Goal: Task Accomplishment & Management: Use online tool/utility

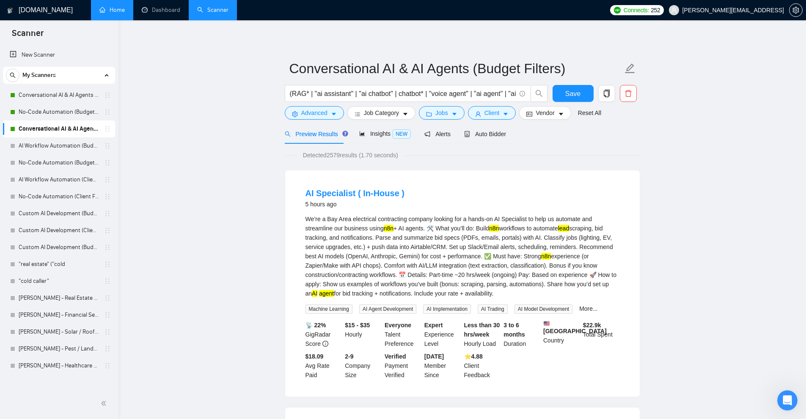
click at [125, 10] on link "Home" at bounding box center [111, 9] width 25 height 7
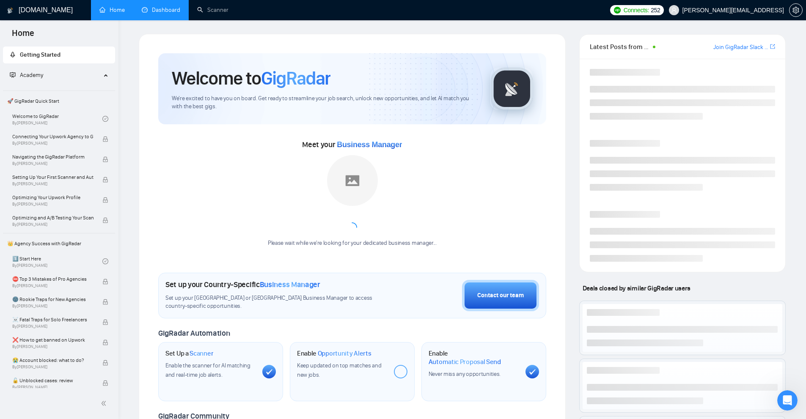
click at [171, 13] on link "Dashboard" at bounding box center [161, 9] width 39 height 7
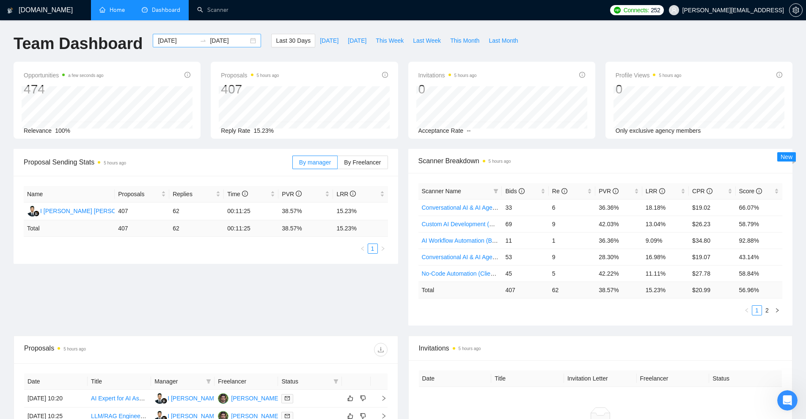
click at [219, 40] on input "2025-09-22" at bounding box center [229, 40] width 39 height 9
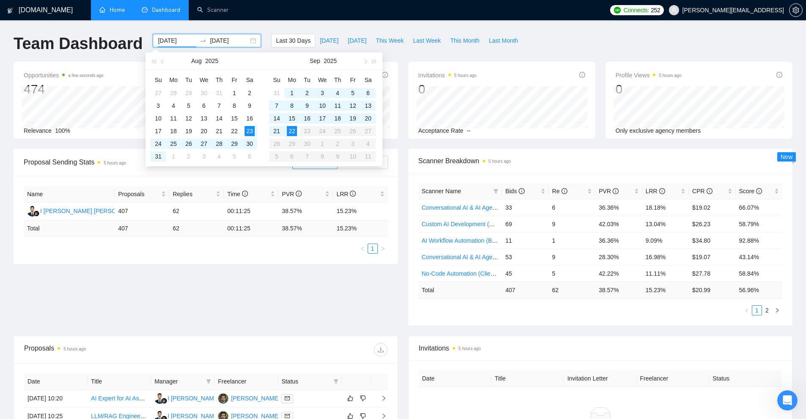
click at [167, 40] on input "2025-08-23" at bounding box center [177, 40] width 39 height 9
click at [293, 107] on div "8" at bounding box center [292, 106] width 10 height 10
type input "2025-09-08"
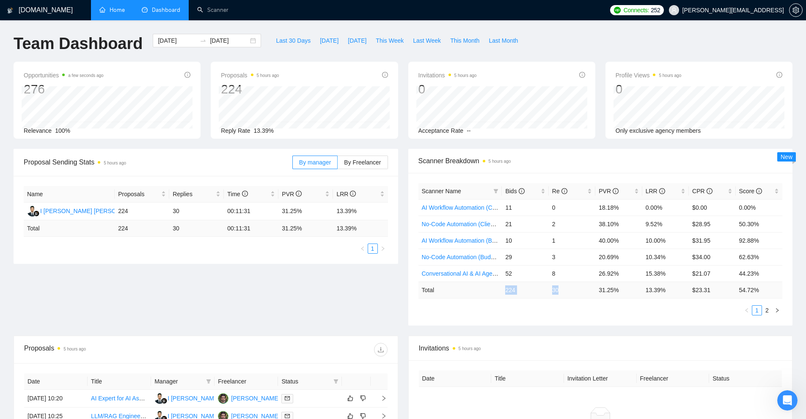
drag, startPoint x: 530, startPoint y: 292, endPoint x: 566, endPoint y: 290, distance: 36.0
click at [566, 290] on tr "Total 224 30 31.25 % 13.39 % $ 23.31 54.72 %" at bounding box center [601, 290] width 364 height 17
click at [566, 290] on td "30" at bounding box center [572, 290] width 47 height 17
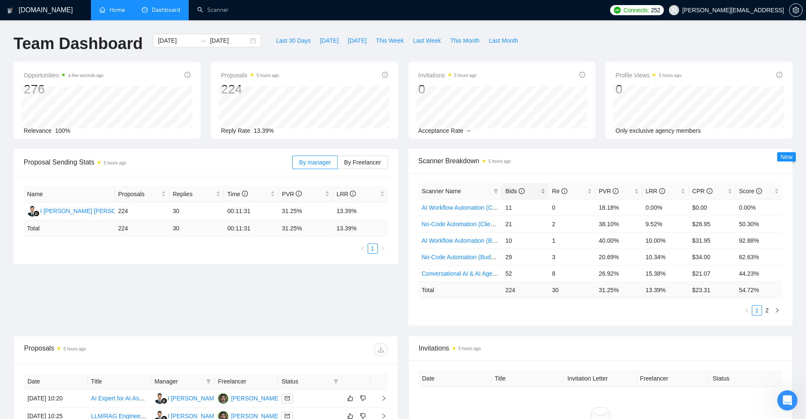
click at [545, 193] on div "Bids" at bounding box center [525, 191] width 40 height 9
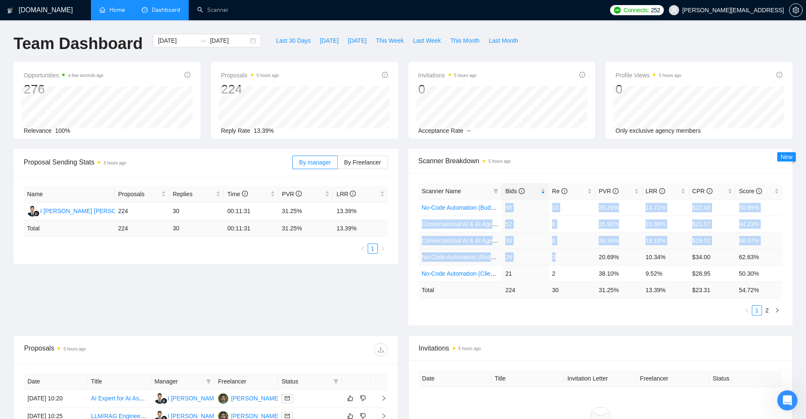
drag, startPoint x: 502, startPoint y: 209, endPoint x: 576, endPoint y: 262, distance: 90.3
click at [576, 262] on tbody "No-Code Automation (Budget Filters W4, Aug) 68 10 35.29% 14.71% $22.48 50.99% C…" at bounding box center [601, 240] width 364 height 83
click at [576, 263] on td "3" at bounding box center [572, 257] width 47 height 17
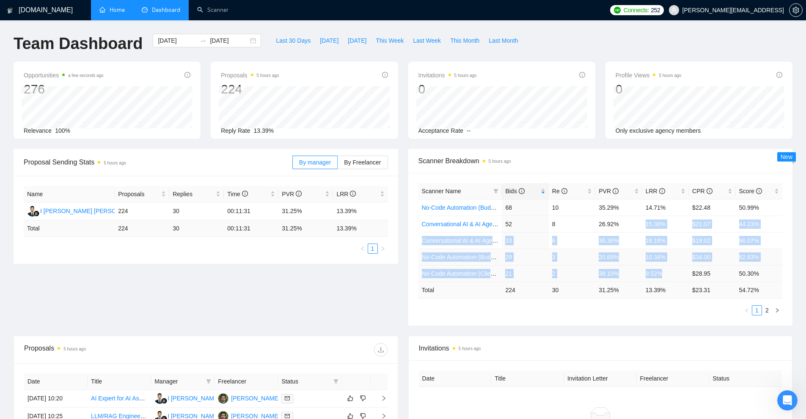
drag, startPoint x: 642, startPoint y: 221, endPoint x: 666, endPoint y: 267, distance: 52.1
click at [666, 267] on tbody "No-Code Automation (Budget Filters W4, Aug) 68 10 35.29% 14.71% $22.48 50.99% C…" at bounding box center [601, 240] width 364 height 83
click at [666, 267] on td "9.52%" at bounding box center [666, 273] width 47 height 17
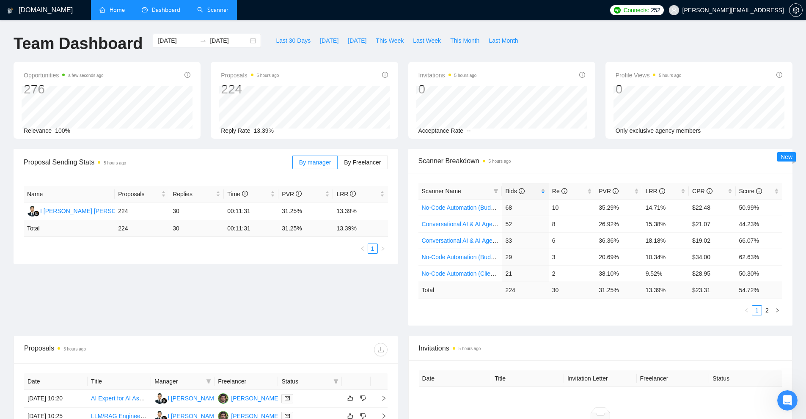
click at [225, 14] on link "Scanner" at bounding box center [212, 9] width 31 height 7
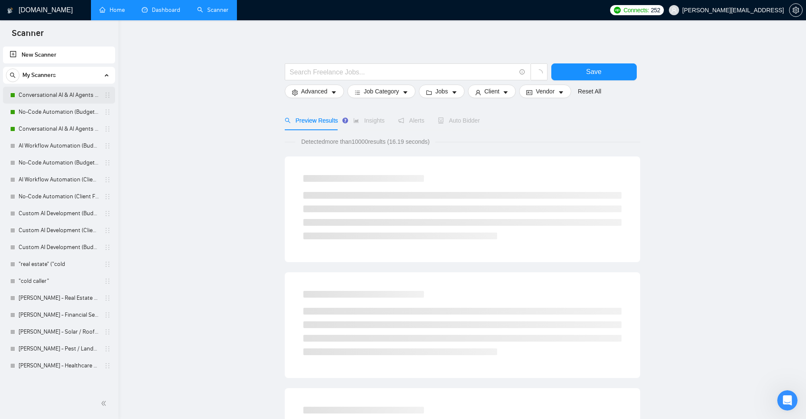
click at [50, 99] on link "Conversational AI & AI Agents (Client Filters)" at bounding box center [59, 95] width 80 height 17
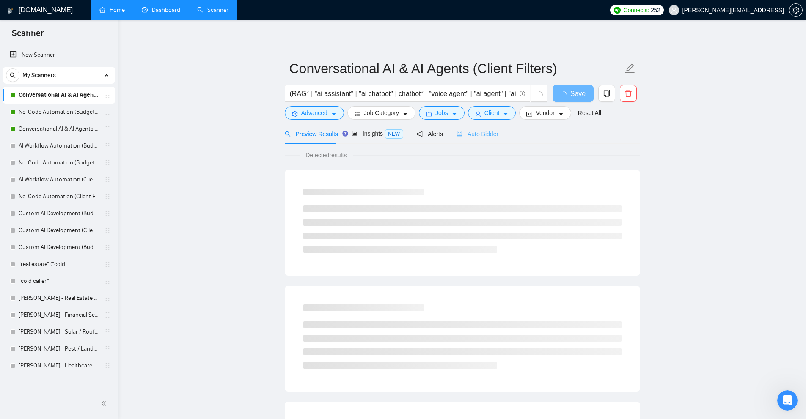
click at [482, 128] on div "Auto Bidder" at bounding box center [478, 134] width 42 height 20
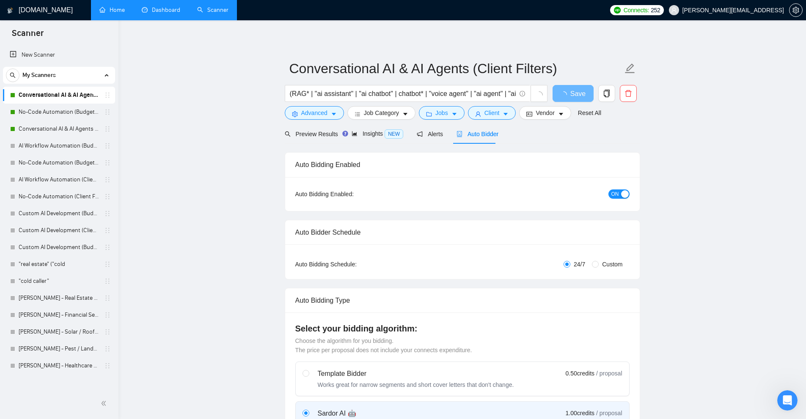
checkbox input "true"
click at [154, 11] on link "Dashboard" at bounding box center [161, 9] width 39 height 7
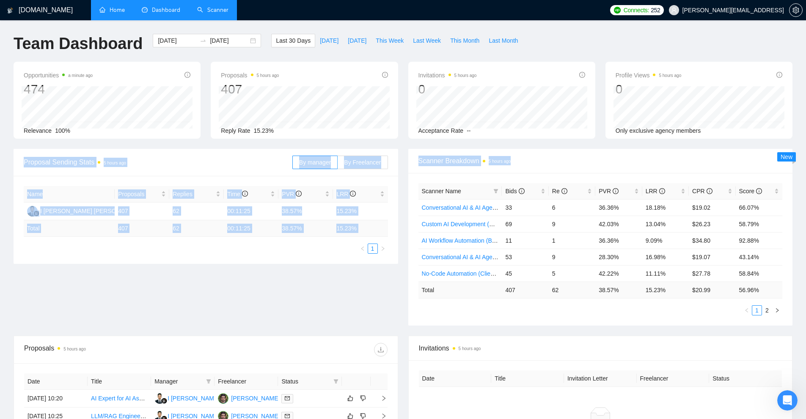
drag, startPoint x: 8, startPoint y: 165, endPoint x: 820, endPoint y: 185, distance: 812.1
click at [806, 185] on html "GigRadar.io Home Dashboard Scanner Connects: 252 toby@ashgrove.ai Team Dashboar…" at bounding box center [403, 209] width 806 height 419
click at [594, 157] on span "Scanner Breakdown 5 hours ago" at bounding box center [601, 161] width 364 height 11
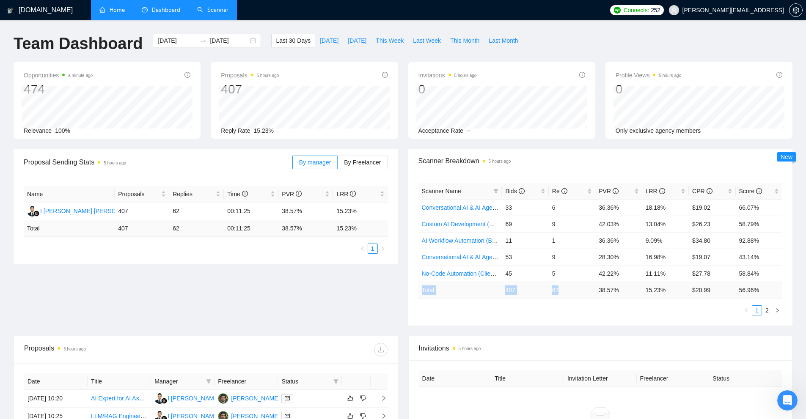
drag, startPoint x: 421, startPoint y: 291, endPoint x: 572, endPoint y: 288, distance: 150.7
click at [572, 288] on tr "Total 407 62 38.57 % 15.23 % $ 20.99 56.96 %" at bounding box center [601, 290] width 364 height 17
click at [572, 288] on td "62" at bounding box center [572, 290] width 47 height 17
drag, startPoint x: 567, startPoint y: 289, endPoint x: 491, endPoint y: 292, distance: 75.8
click at [491, 292] on tr "Total 407 62 38.57 % 15.23 % $ 20.99 56.96 %" at bounding box center [601, 290] width 364 height 17
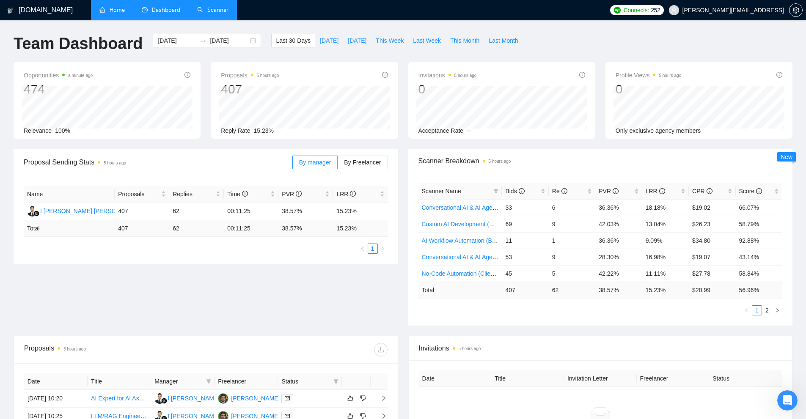
drag, startPoint x: 546, startPoint y: 304, endPoint x: 604, endPoint y: 296, distance: 58.5
click at [546, 304] on div "Scanner Name Bids Re PVR LRR CPR Score Conversational AI & AI Agents (Client Fi…" at bounding box center [601, 249] width 364 height 132
drag, startPoint x: 649, startPoint y: 290, endPoint x: 674, endPoint y: 292, distance: 24.7
click at [672, 292] on td "15.23 %" at bounding box center [666, 290] width 47 height 17
click at [658, 311] on ul "1 2" at bounding box center [601, 311] width 364 height 10
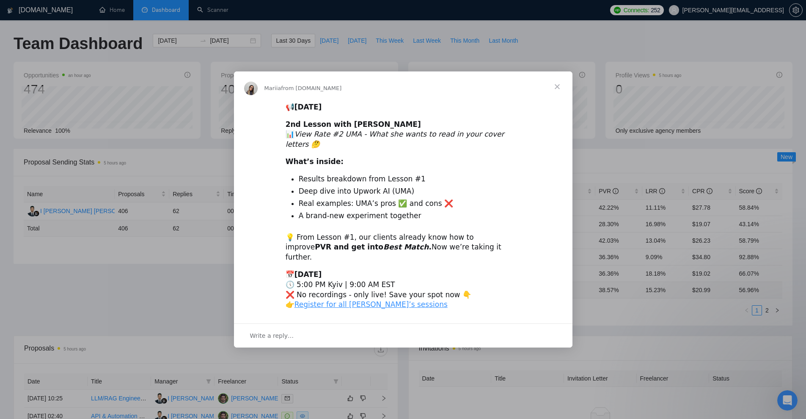
click at [391, 65] on div "Intercom messenger" at bounding box center [403, 209] width 806 height 419
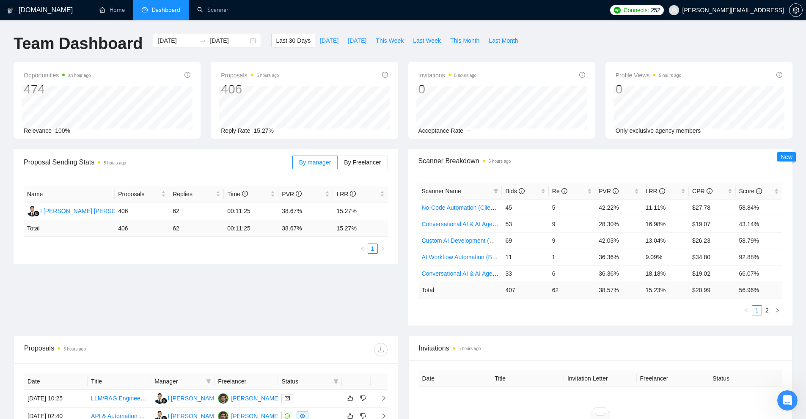
click at [172, 14] on li "Dashboard" at bounding box center [160, 10] width 55 height 20
click at [201, 8] on link "Scanner" at bounding box center [212, 9] width 31 height 7
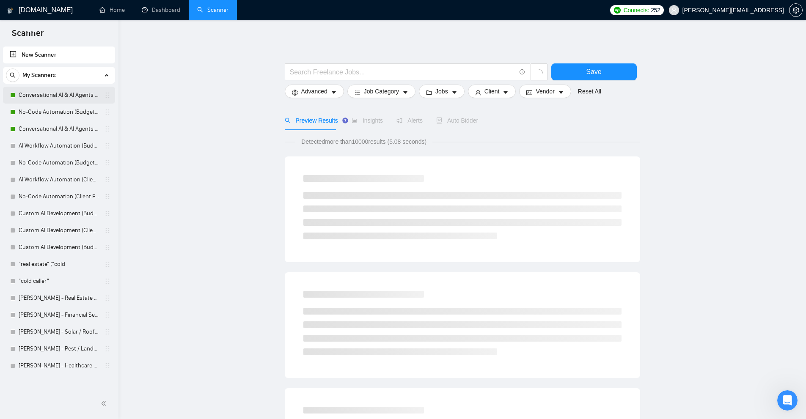
click at [41, 94] on link "Conversational AI & AI Agents (Client Filters)" at bounding box center [59, 95] width 80 height 17
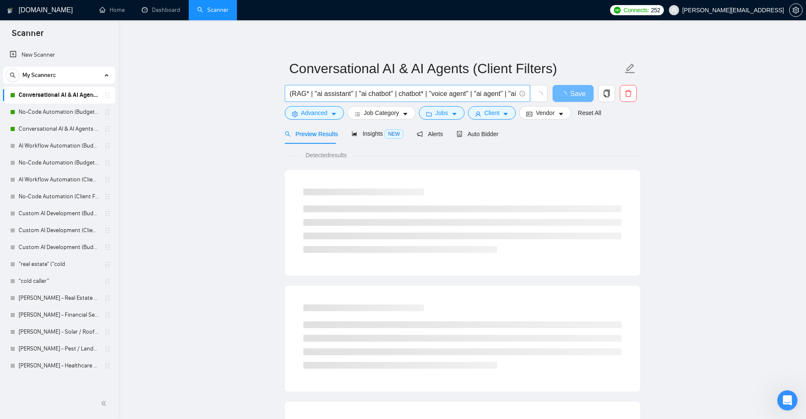
scroll to position [0, 632]
click at [477, 138] on span "Auto Bidder" at bounding box center [485, 134] width 42 height 7
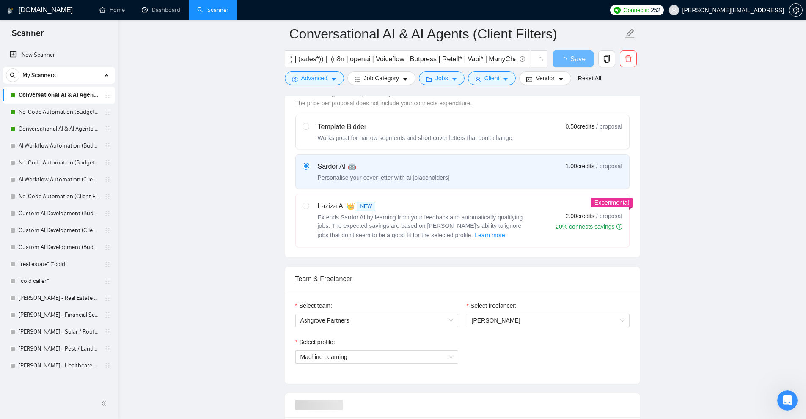
scroll to position [508, 0]
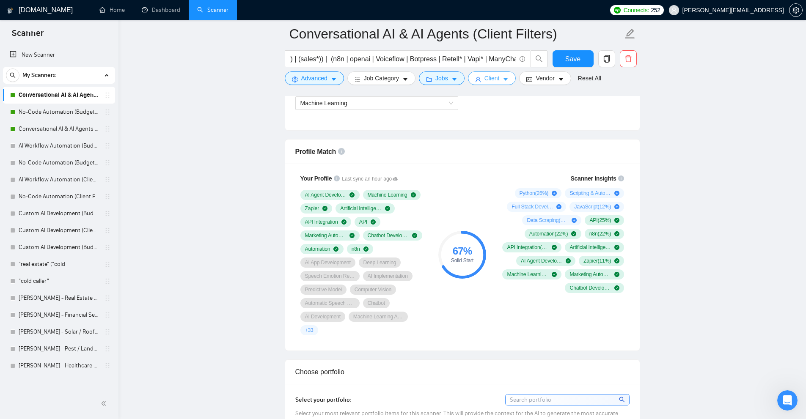
click at [503, 79] on icon "caret-down" at bounding box center [506, 80] width 6 height 6
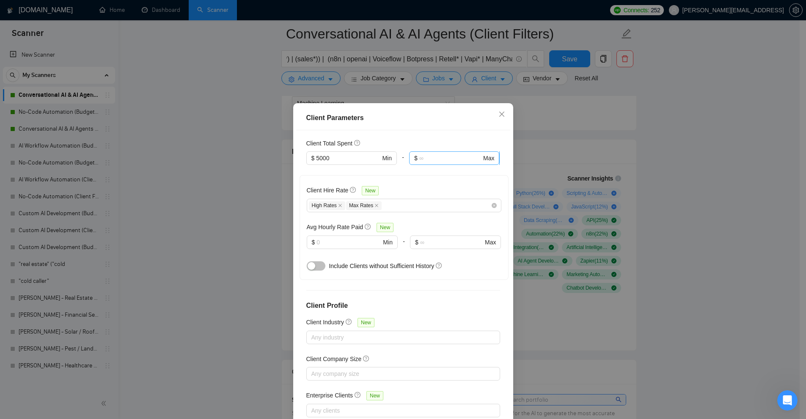
scroll to position [0, 0]
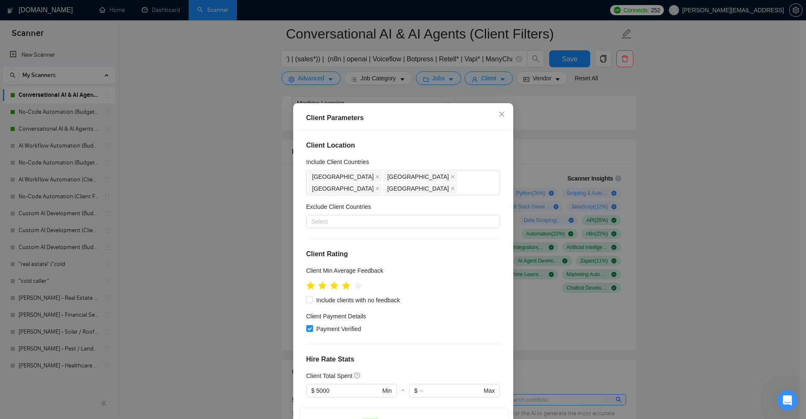
drag, startPoint x: 621, startPoint y: 215, endPoint x: 546, endPoint y: 179, distance: 83.1
click at [625, 215] on div "Client Parameters Client Location Include Client Countries Australia New Zealan…" at bounding box center [403, 209] width 806 height 419
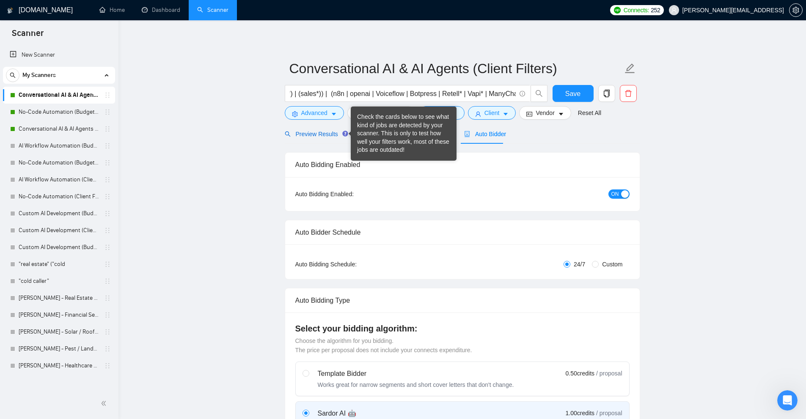
click at [322, 131] on span "Preview Results" at bounding box center [315, 134] width 61 height 7
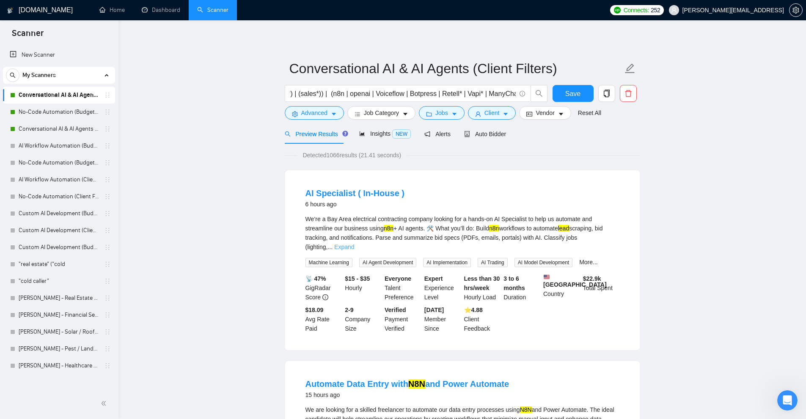
click at [354, 244] on link "Expand" at bounding box center [344, 247] width 20 height 7
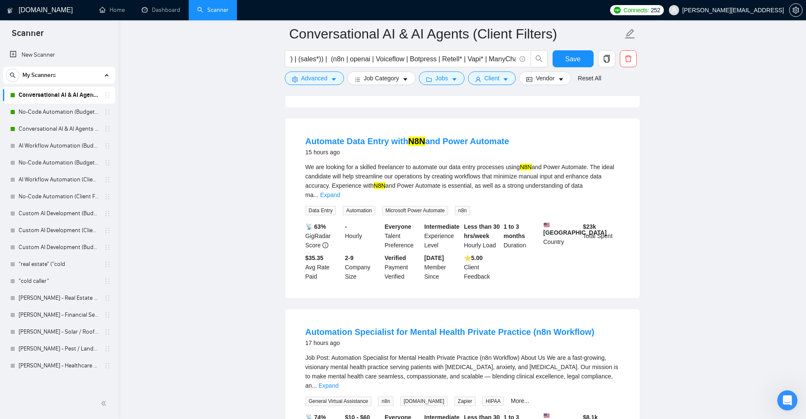
scroll to position [508, 0]
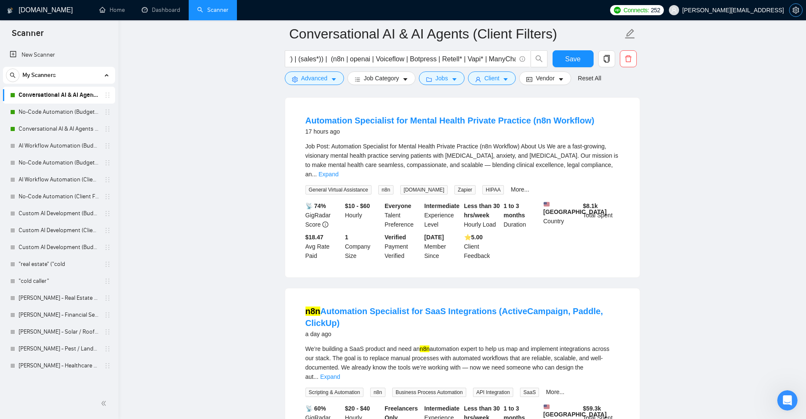
click at [798, 9] on icon "setting" at bounding box center [796, 10] width 7 height 7
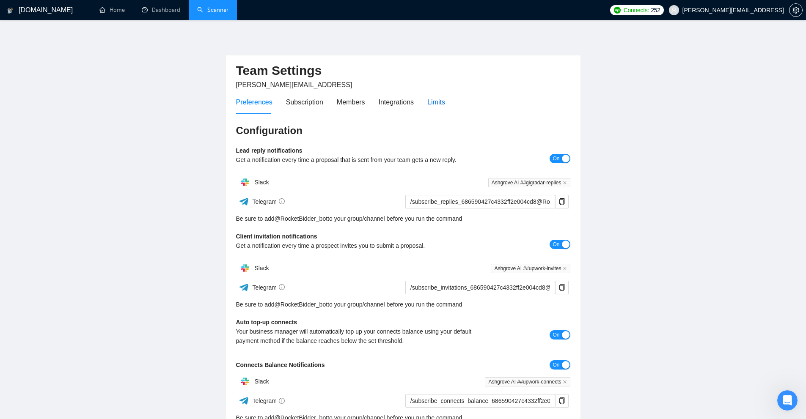
click at [435, 102] on div "Limits" at bounding box center [437, 102] width 18 height 11
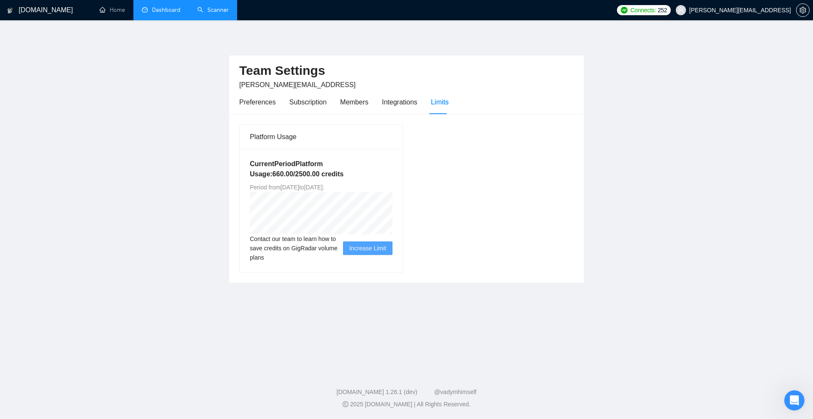
click at [167, 9] on link "Dashboard" at bounding box center [161, 9] width 39 height 7
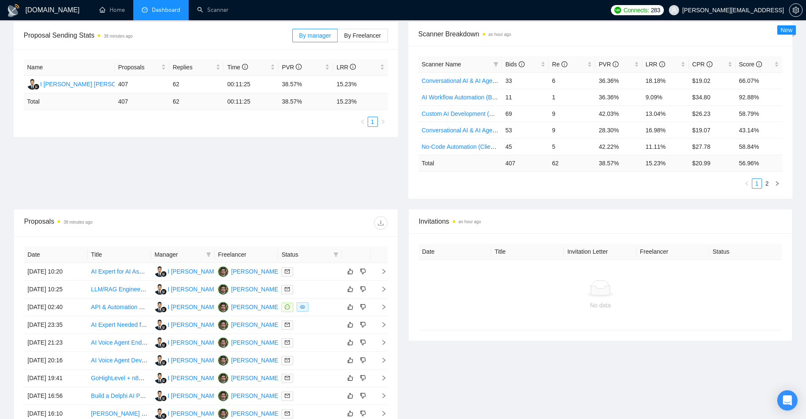
scroll to position [169, 0]
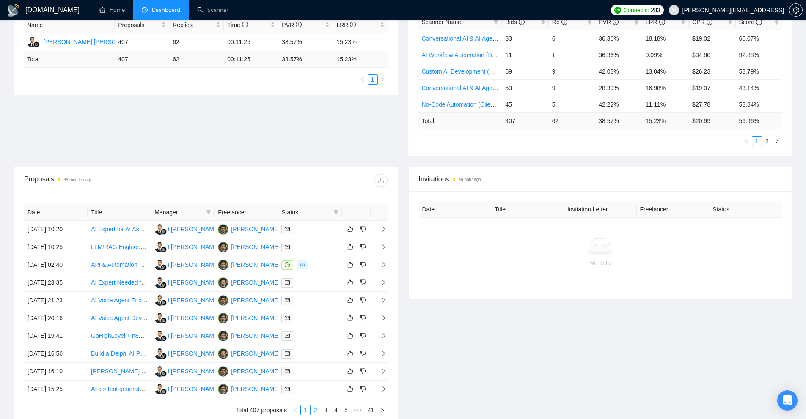
click at [315, 414] on link "2" at bounding box center [315, 410] width 9 height 9
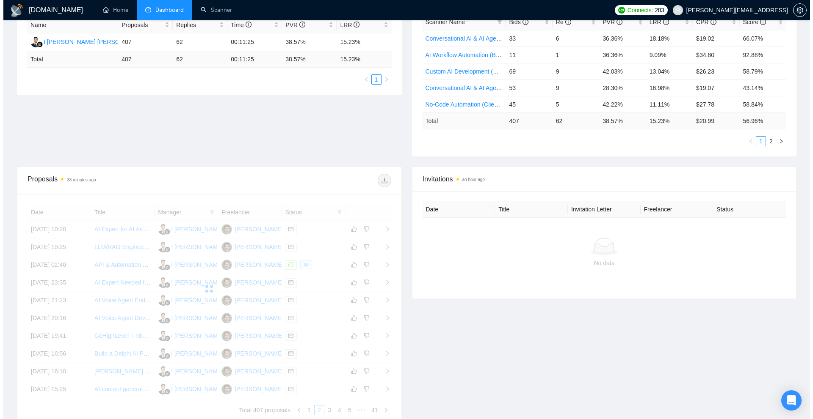
scroll to position [251, 0]
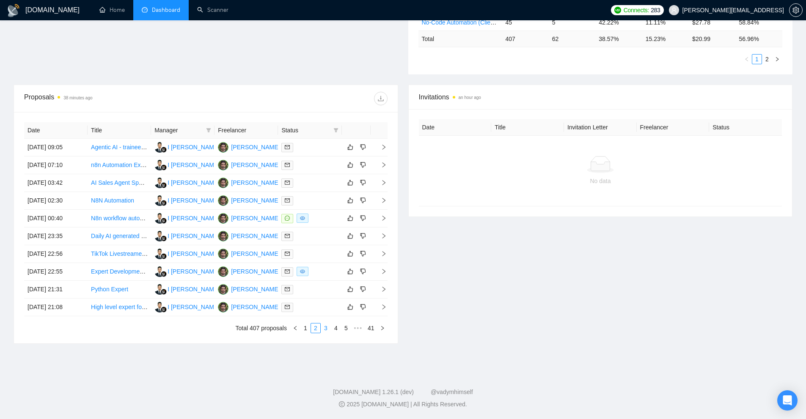
click at [328, 328] on link "3" at bounding box center [325, 328] width 9 height 9
click at [339, 328] on link "4" at bounding box center [335, 328] width 9 height 9
click at [324, 292] on div at bounding box center [309, 290] width 57 height 10
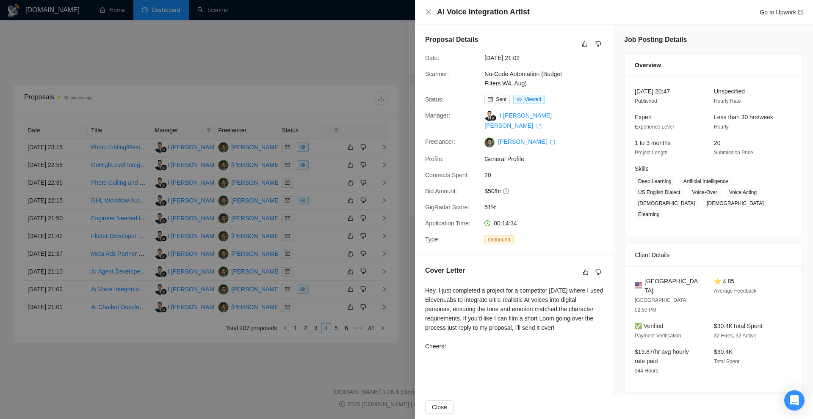
click at [126, 121] on div at bounding box center [406, 209] width 813 height 419
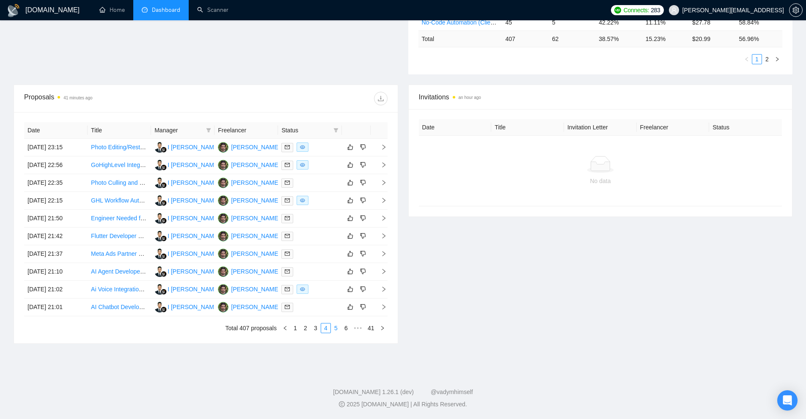
click at [334, 327] on link "5" at bounding box center [335, 328] width 9 height 9
click at [322, 305] on div at bounding box center [309, 308] width 57 height 10
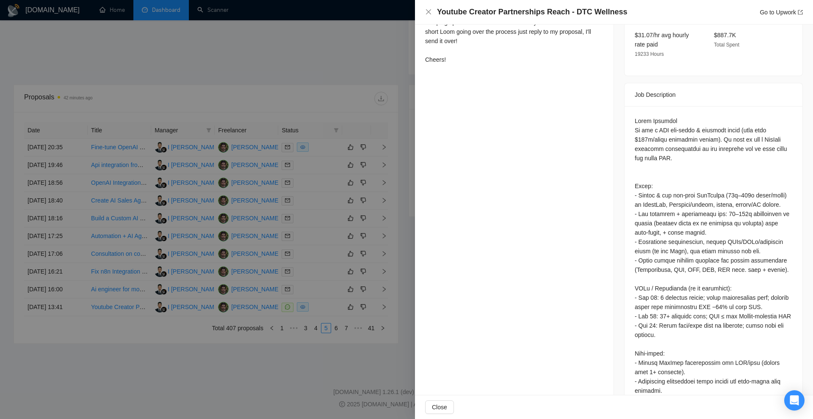
scroll to position [0, 0]
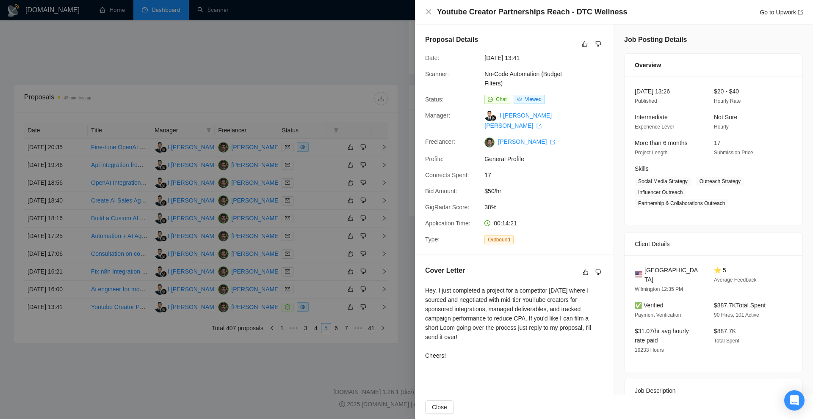
click at [356, 179] on div at bounding box center [406, 209] width 813 height 419
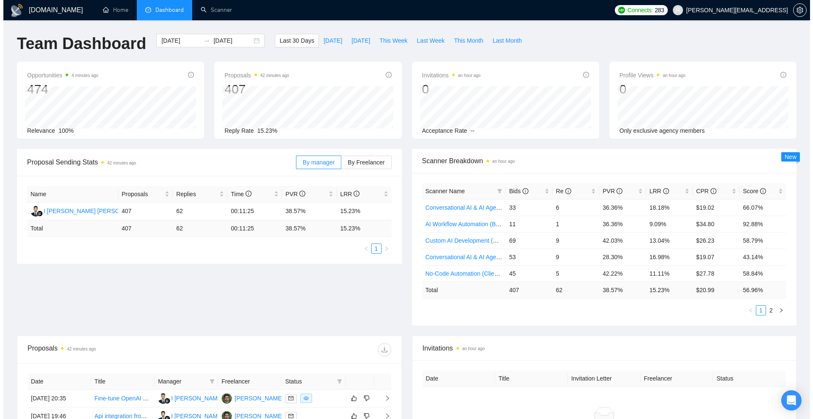
scroll to position [251, 0]
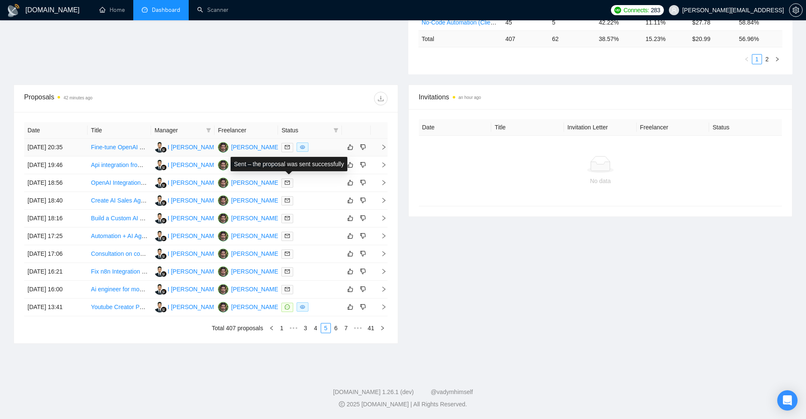
click at [328, 148] on div at bounding box center [309, 148] width 57 height 10
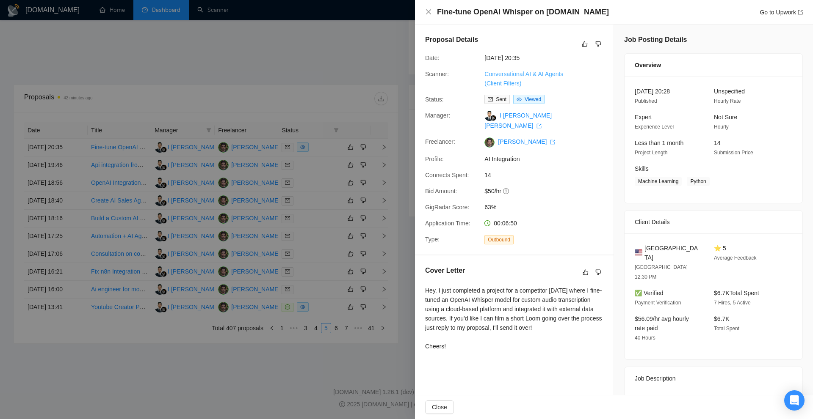
click at [510, 72] on link "Conversational AI & AI Agents (Client Filters)" at bounding box center [523, 79] width 79 height 16
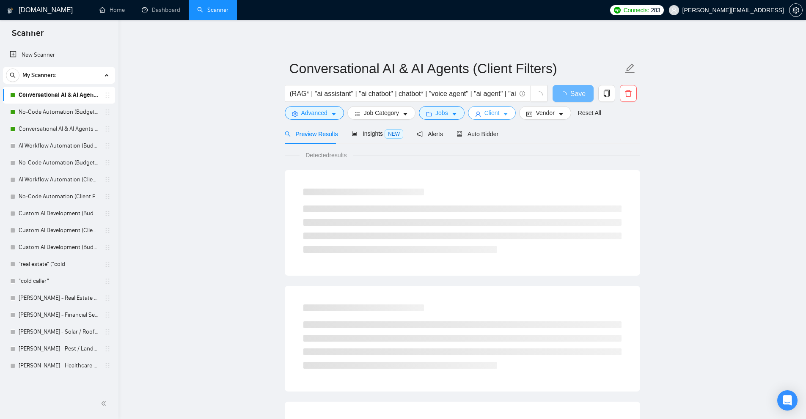
click at [511, 117] on button "Client" at bounding box center [492, 113] width 48 height 14
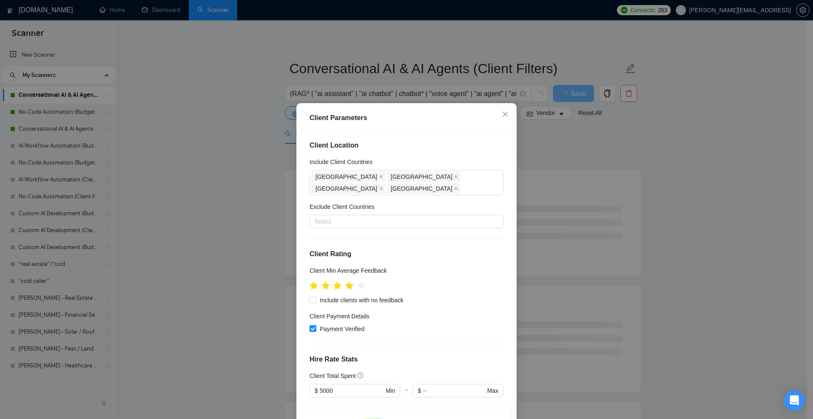
click at [263, 176] on div "Client Parameters Client Location Include Client Countries Australia New Zealan…" at bounding box center [406, 209] width 813 height 419
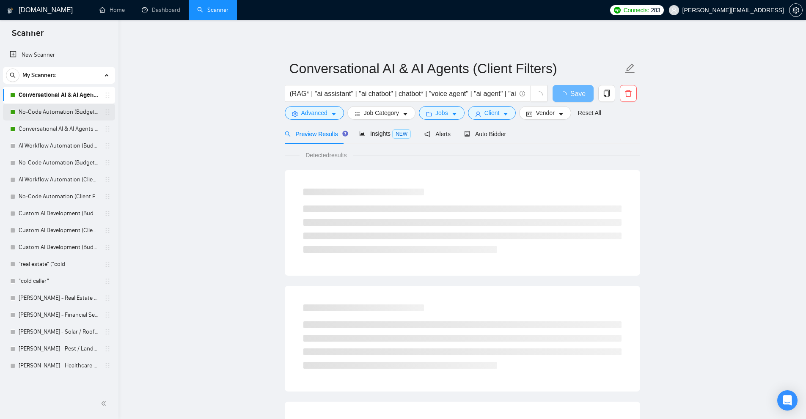
click at [32, 113] on link "No-Code Automation (Budget Filters W4, Aug)" at bounding box center [59, 112] width 80 height 17
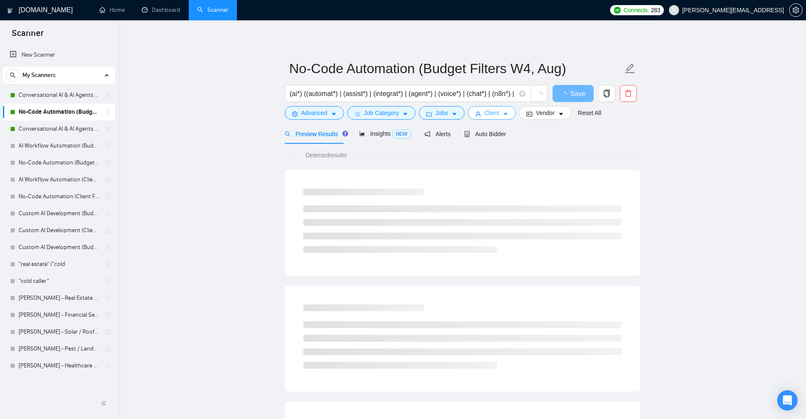
click at [482, 112] on button "Client" at bounding box center [492, 113] width 48 height 14
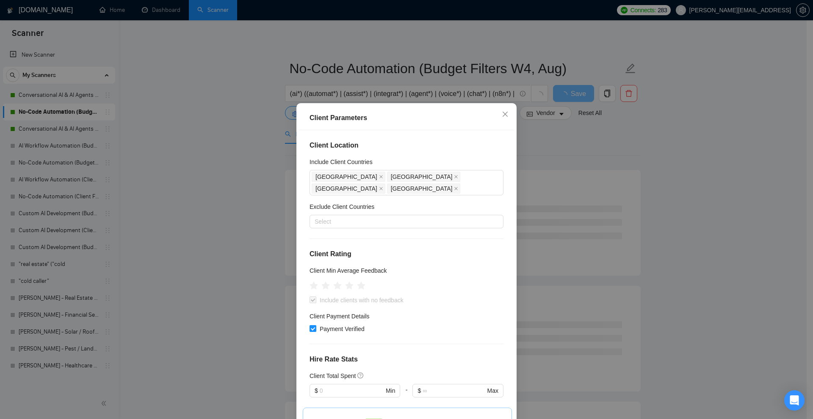
scroll to position [85, 0]
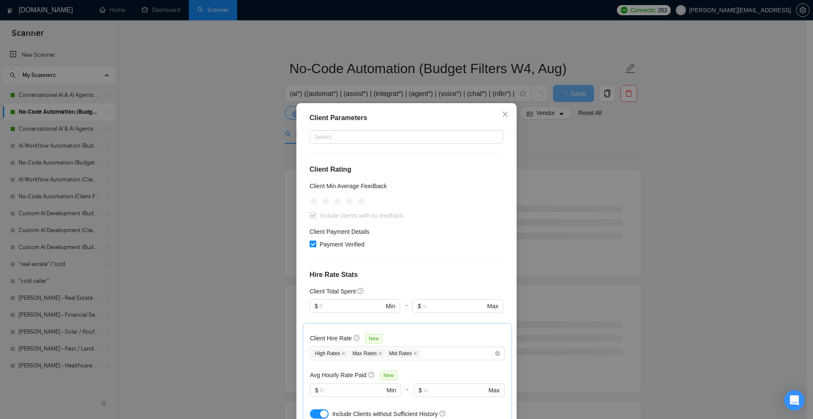
click at [553, 141] on div "Client Parameters Client Location Include Client Countries Australia United Sta…" at bounding box center [406, 209] width 813 height 419
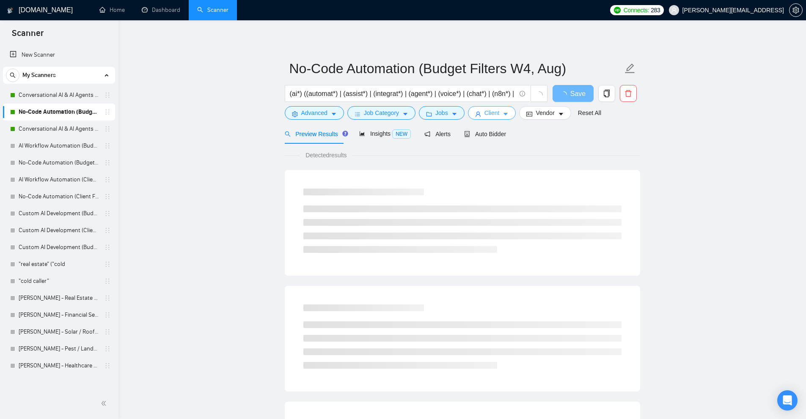
click at [485, 112] on span "Client" at bounding box center [492, 112] width 15 height 9
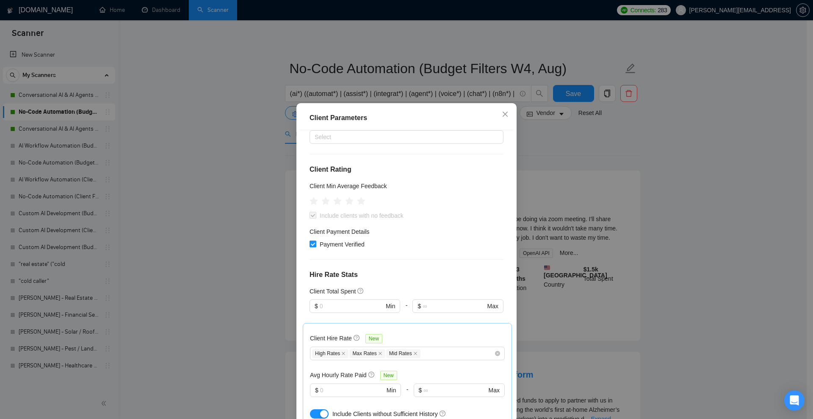
scroll to position [42, 0]
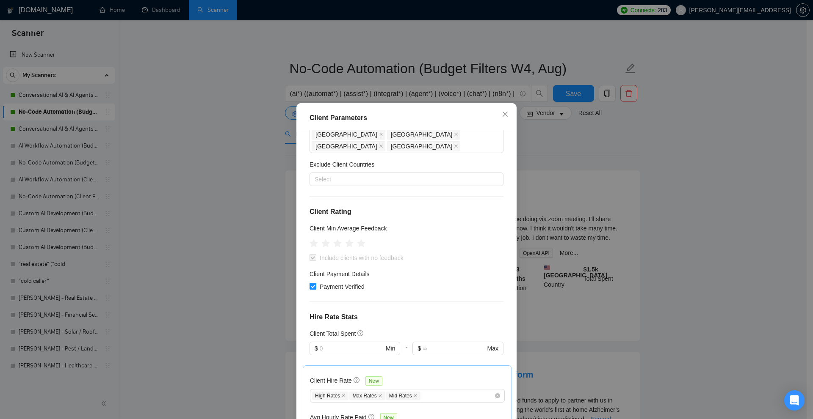
click at [583, 154] on div "Client Parameters Client Location Include Client Countries Australia United Sta…" at bounding box center [406, 209] width 813 height 419
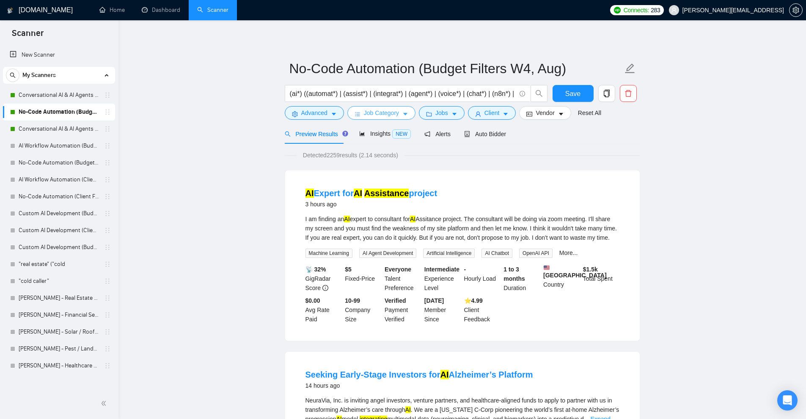
click at [396, 114] on span "Job Category" at bounding box center [381, 112] width 35 height 9
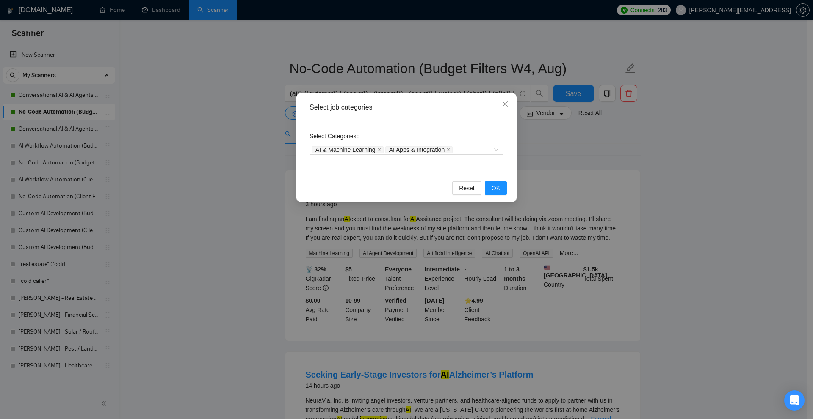
click at [488, 63] on div "Select job categories Select Categories AI & Machine Learning AI Apps & Integra…" at bounding box center [406, 209] width 813 height 419
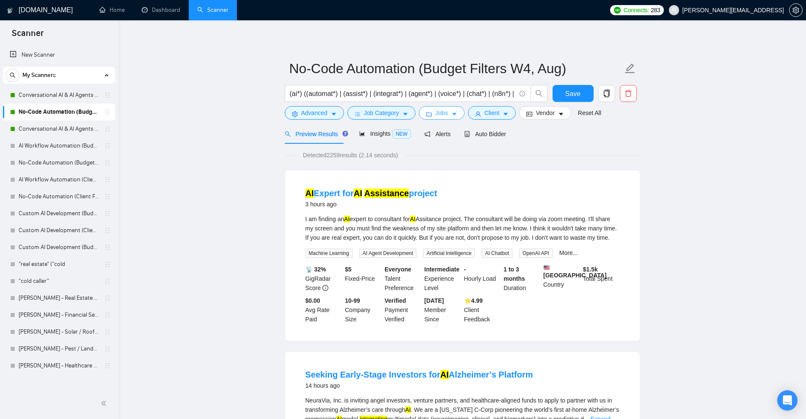
click at [437, 117] on span "Jobs" at bounding box center [442, 112] width 13 height 9
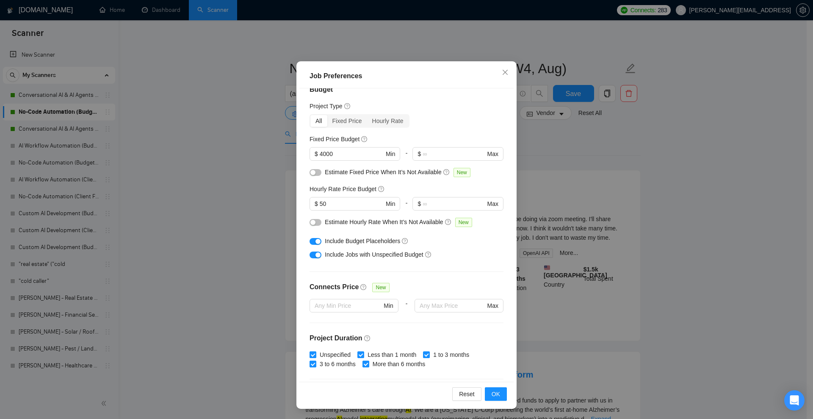
scroll to position [0, 0]
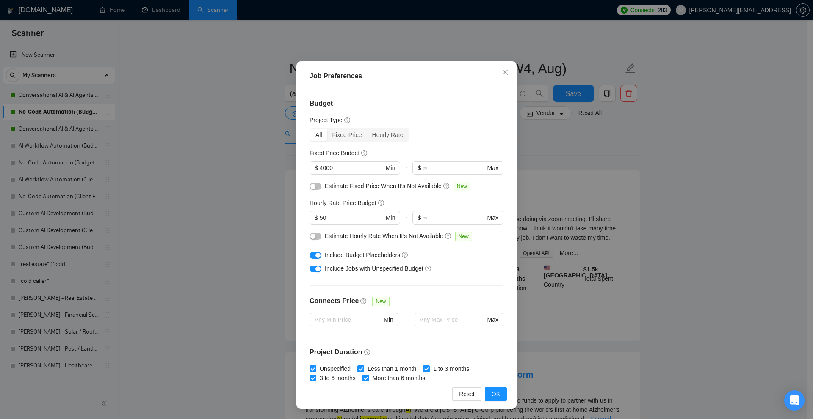
click at [111, 86] on div "Job Preferences Budget Project Type All Fixed Price Hourly Rate Fixed Price Bud…" at bounding box center [406, 209] width 813 height 419
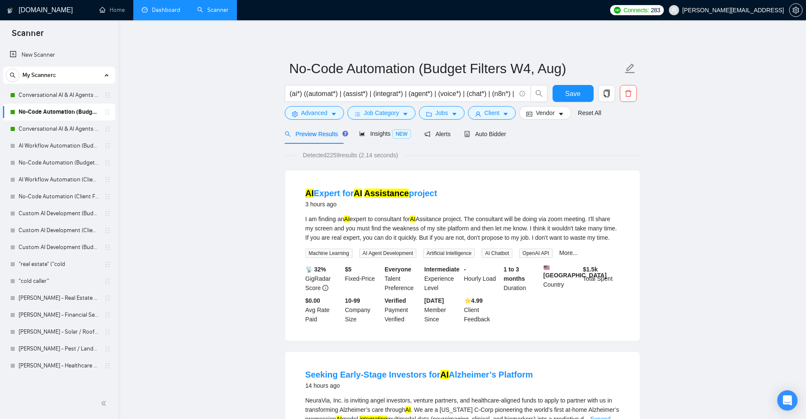
click at [146, 9] on link "Dashboard" at bounding box center [161, 9] width 39 height 7
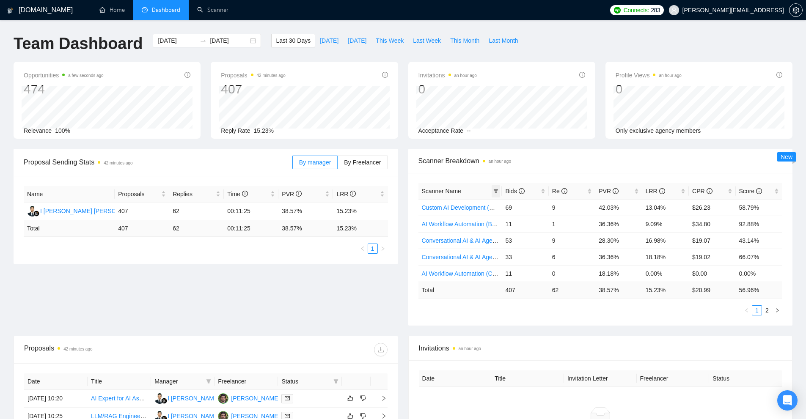
click at [497, 191] on icon "filter" at bounding box center [496, 191] width 5 height 4
click at [497, 195] on span at bounding box center [496, 191] width 8 height 13
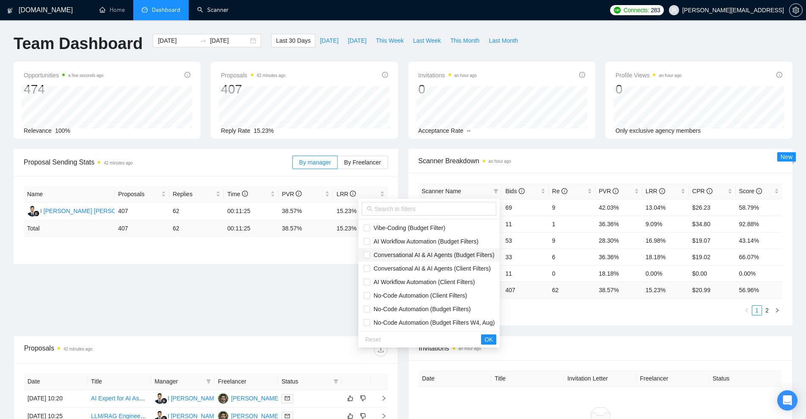
click at [462, 255] on span "Conversational AI & AI Agents (Budget Filters)" at bounding box center [432, 255] width 124 height 7
checkbox input "true"
click at [456, 266] on span "Conversational AI & AI Agents (Client Filters)" at bounding box center [430, 268] width 121 height 7
checkbox input "true"
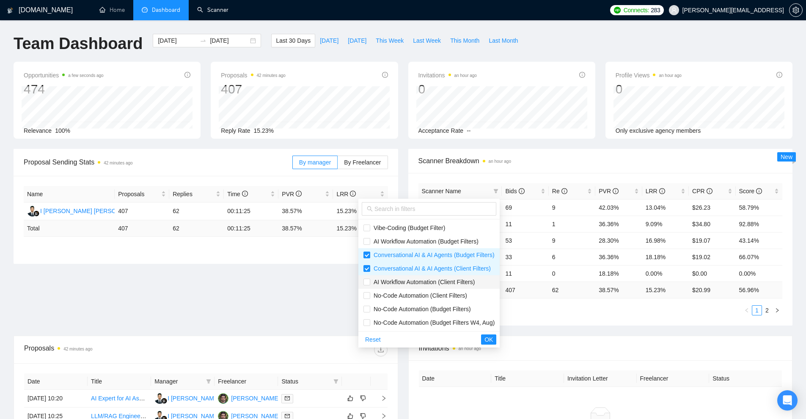
scroll to position [42, 0]
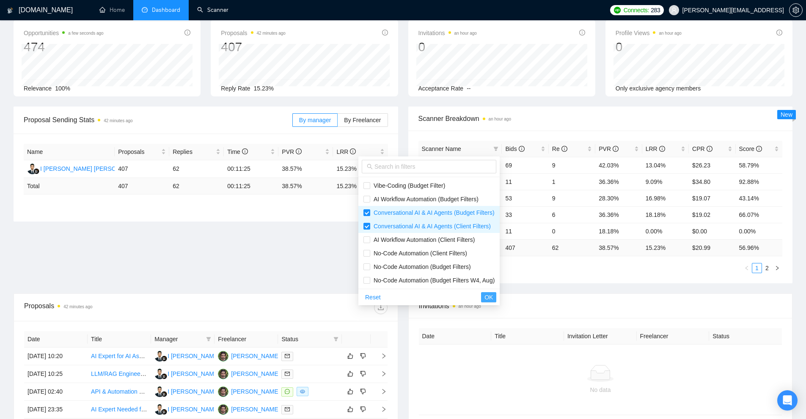
click at [491, 299] on span "OK" at bounding box center [489, 297] width 8 height 9
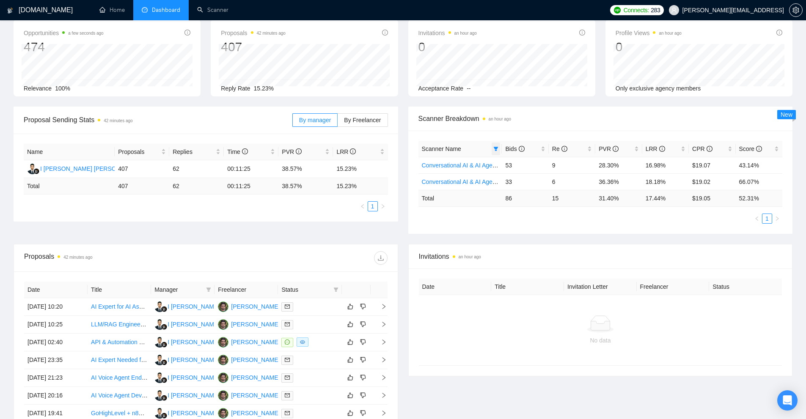
click at [497, 152] on span at bounding box center [496, 149] width 8 height 13
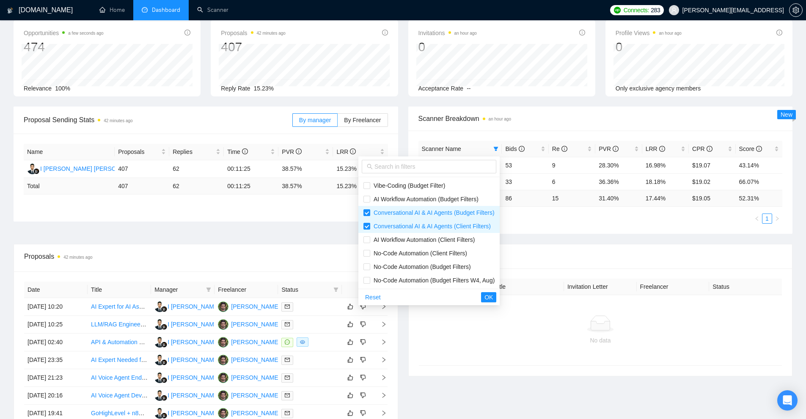
click at [571, 223] on ul "1" at bounding box center [601, 219] width 364 height 10
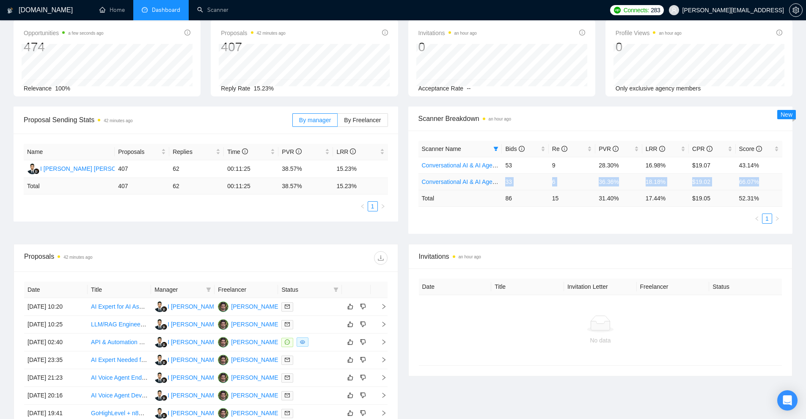
drag, startPoint x: 768, startPoint y: 183, endPoint x: 505, endPoint y: 183, distance: 262.9
click at [505, 183] on tr "Conversational AI & AI Agents (Client Filters) 33 6 36.36% 18.18% $19.02 66.07%" at bounding box center [601, 182] width 364 height 17
click at [505, 183] on td "33" at bounding box center [525, 182] width 47 height 17
drag, startPoint x: 505, startPoint y: 183, endPoint x: 709, endPoint y: 181, distance: 203.6
click at [709, 181] on tr "Conversational AI & AI Agents (Client Filters) 33 6 36.36% 18.18% $19.02 66.07%" at bounding box center [601, 182] width 364 height 17
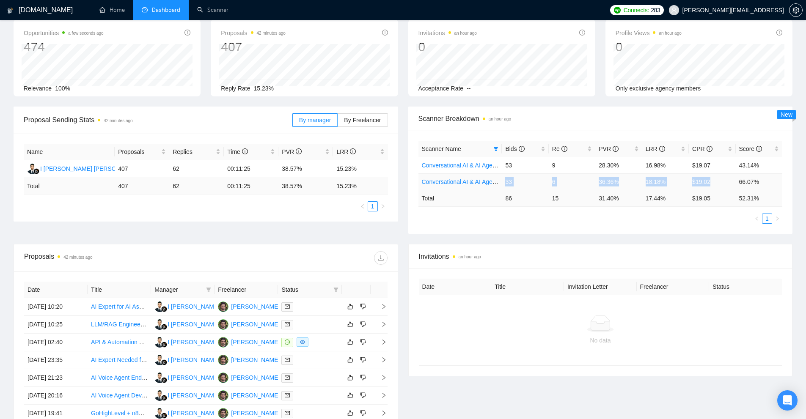
click at [709, 181] on td "$19.02" at bounding box center [712, 182] width 47 height 17
drag, startPoint x: 770, startPoint y: 182, endPoint x: 504, endPoint y: 182, distance: 265.8
click at [504, 182] on tr "Conversational AI & AI Agents (Client Filters) 33 6 36.36% 18.18% $19.02 66.07%" at bounding box center [601, 182] width 364 height 17
click at [504, 182] on td "33" at bounding box center [525, 182] width 47 height 17
drag, startPoint x: 504, startPoint y: 182, endPoint x: 790, endPoint y: 180, distance: 285.7
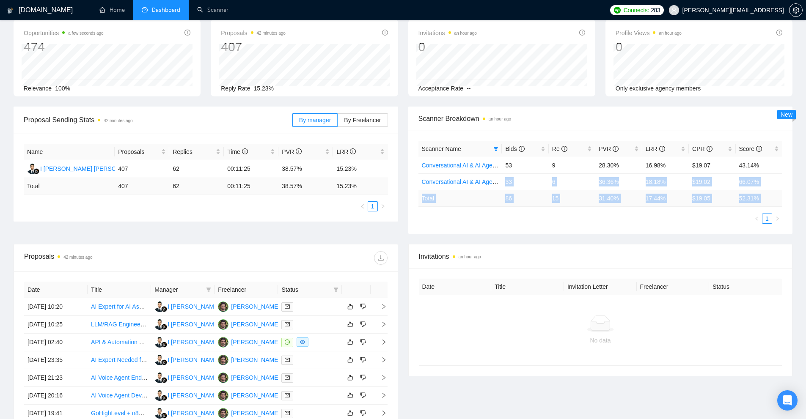
click at [790, 180] on div "Scanner Name Bids Re PVR LRR CPR Score Conversational AI & AI Agents (Budget Fi…" at bounding box center [600, 182] width 385 height 103
click at [769, 182] on td "66.07%" at bounding box center [759, 182] width 47 height 17
drag, startPoint x: 776, startPoint y: 181, endPoint x: 505, endPoint y: 178, distance: 270.9
click at [505, 178] on tr "Conversational AI & AI Agents (Client Filters) 33 6 36.36% 18.18% $19.02 66.07%" at bounding box center [601, 182] width 364 height 17
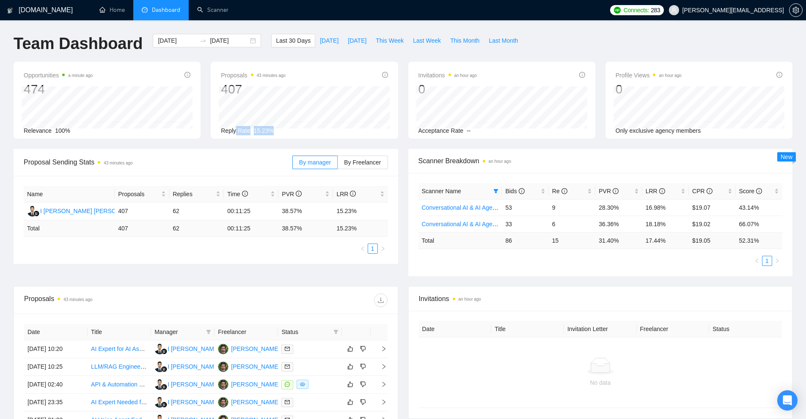
drag, startPoint x: 235, startPoint y: 132, endPoint x: 320, endPoint y: 132, distance: 85.1
click at [320, 132] on div "Reply Rate 15.23%" at bounding box center [304, 130] width 167 height 9
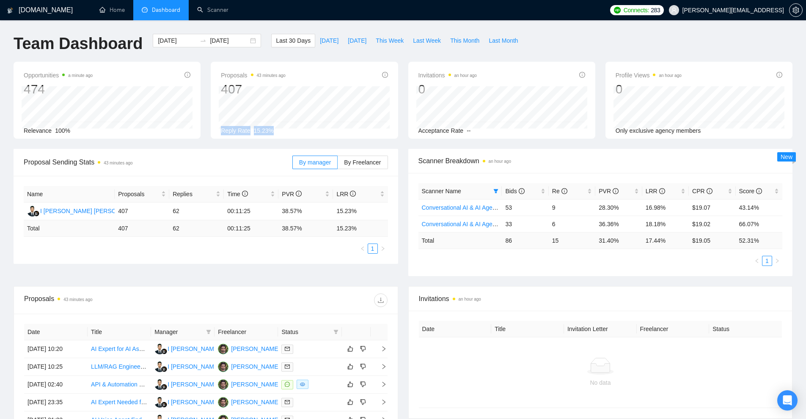
click at [320, 132] on div "Reply Rate 15.23%" at bounding box center [304, 130] width 167 height 9
drag, startPoint x: 361, startPoint y: 232, endPoint x: 114, endPoint y: 227, distance: 247.2
click at [114, 227] on tr "Total 407 62 00:11:25 38.57 % 15.23 %" at bounding box center [206, 229] width 364 height 17
click at [114, 227] on td "Total" at bounding box center [69, 229] width 91 height 17
click at [149, 9] on span "Dashboard" at bounding box center [161, 9] width 39 height 7
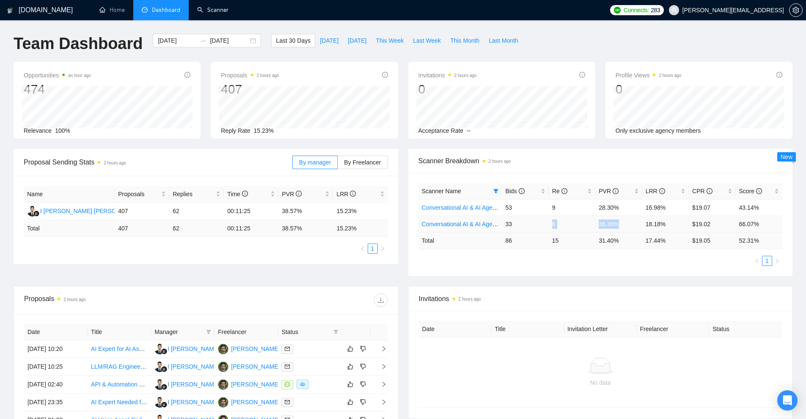
drag, startPoint x: 548, startPoint y: 223, endPoint x: 626, endPoint y: 225, distance: 78.3
click at [624, 225] on tr "Conversational AI & AI Agents (Client Filters) 33 6 36.36% 18.18% $19.02 66.07%" at bounding box center [601, 224] width 364 height 17
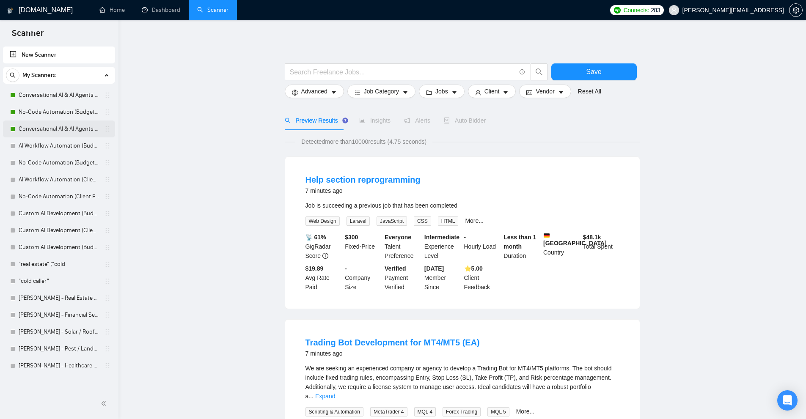
click at [74, 127] on link "Conversational AI & AI Agents (Budget Filters)" at bounding box center [59, 129] width 80 height 17
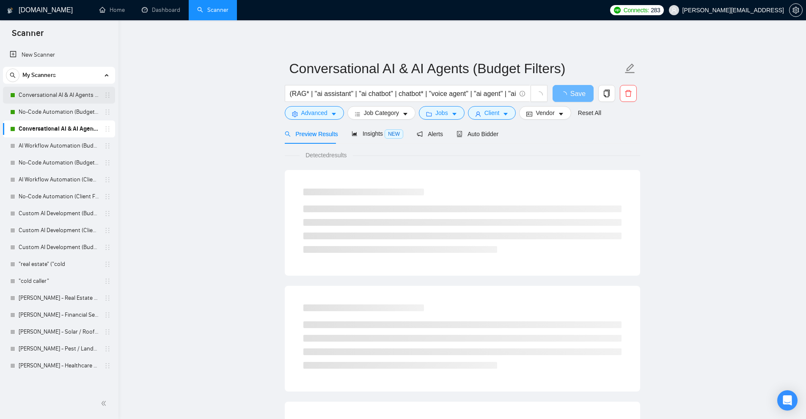
click at [74, 96] on link "Conversational AI & AI Agents (Client Filters)" at bounding box center [59, 95] width 80 height 17
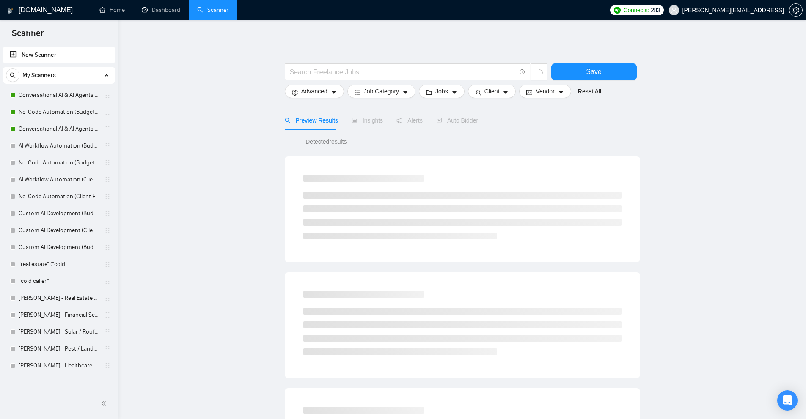
click at [44, 99] on link "Conversational AI & AI Agents (Client Filters)" at bounding box center [59, 95] width 80 height 17
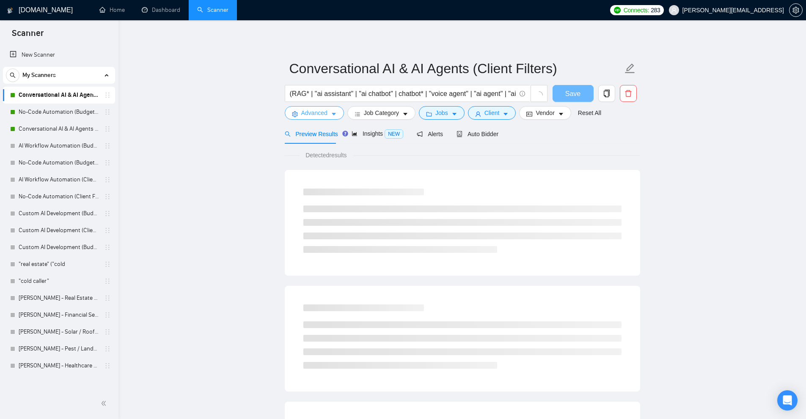
click at [320, 115] on span "Advanced" at bounding box center [314, 112] width 26 height 9
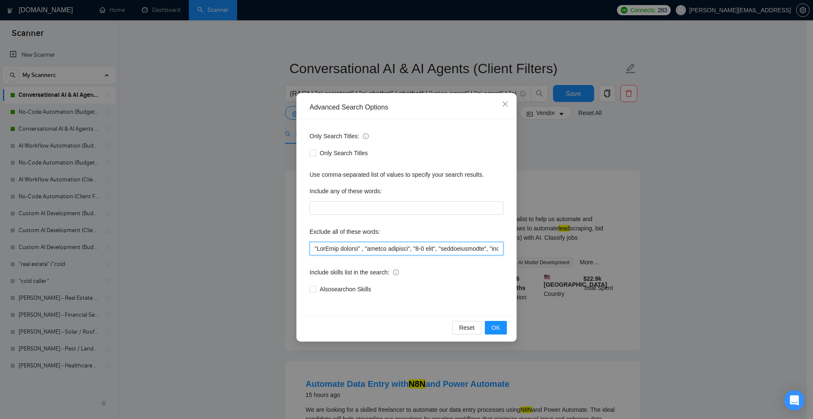
drag, startPoint x: 442, startPoint y: 248, endPoint x: 417, endPoint y: 252, distance: 26.1
click at [417, 252] on input "text" at bounding box center [406, 249] width 194 height 14
click at [400, 251] on input "text" at bounding box center [406, 249] width 194 height 14
click at [670, 197] on div "Advanced Search Options Only Search Titles: Only Search Titles Use comma-separa…" at bounding box center [406, 209] width 813 height 419
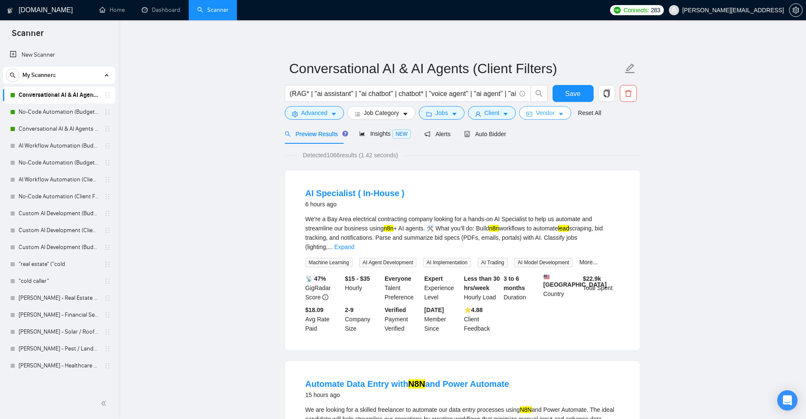
click at [530, 117] on icon "idcard" at bounding box center [530, 114] width 6 height 5
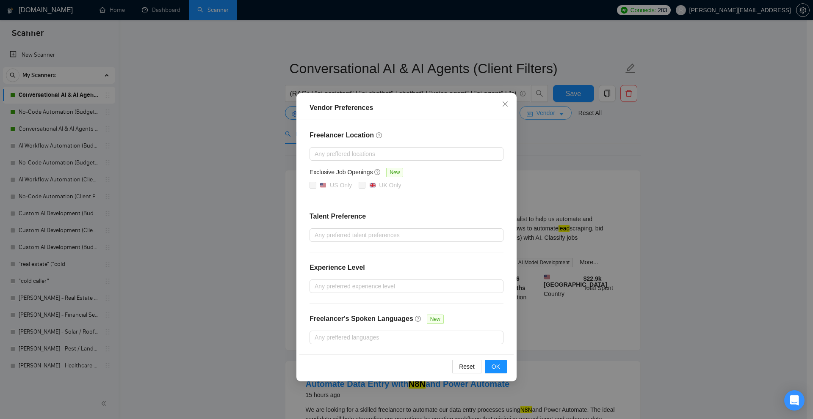
click at [530, 117] on div "Vendor Preferences Freelancer Location Any preffered locations Exclusive Job Op…" at bounding box center [406, 209] width 813 height 419
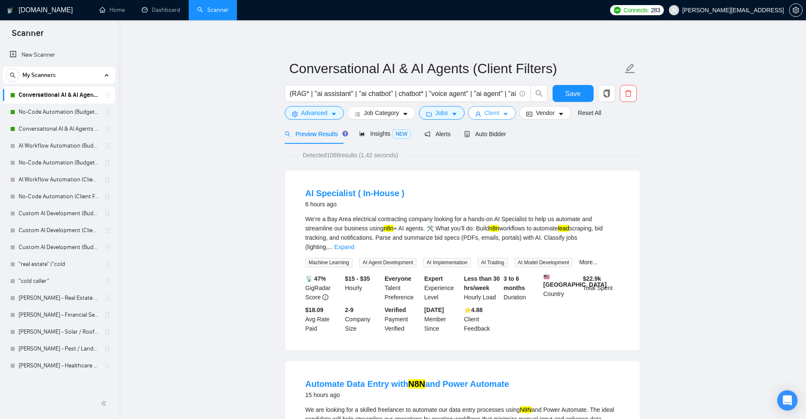
click at [485, 111] on span "Client" at bounding box center [492, 112] width 15 height 9
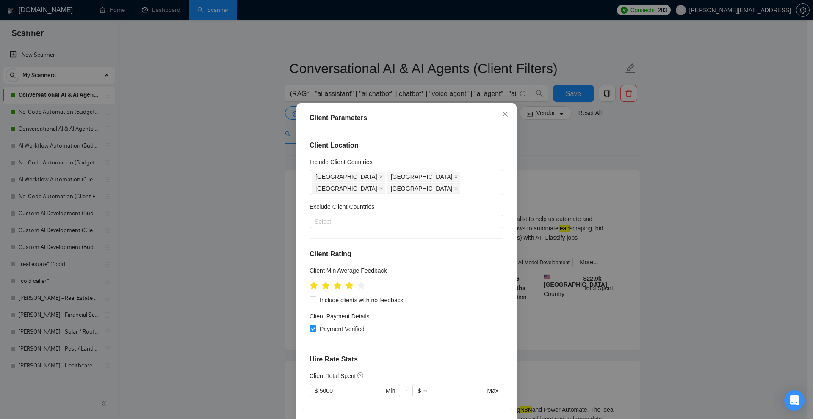
click at [483, 141] on h4 "Client Location" at bounding box center [406, 146] width 194 height 10
click at [419, 85] on div "Client Parameters Client Location Include Client Countries Australia New Zealan…" at bounding box center [406, 209] width 813 height 419
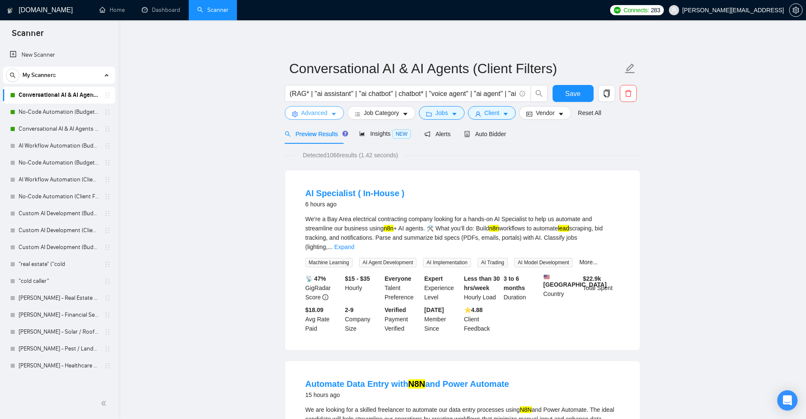
click at [333, 117] on icon "caret-down" at bounding box center [334, 114] width 6 height 6
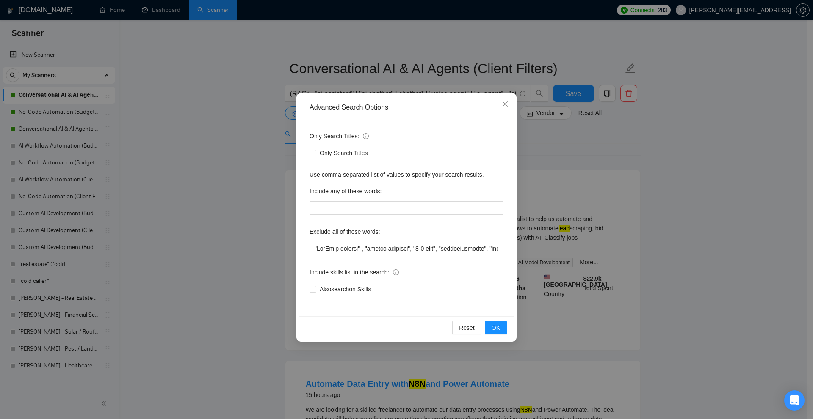
click at [530, 171] on div "Advanced Search Options Only Search Titles: Only Search Titles Use comma-separa…" at bounding box center [406, 209] width 813 height 419
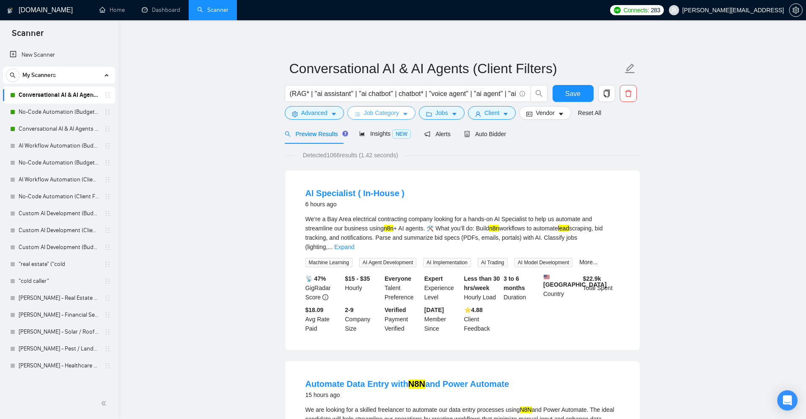
click at [401, 116] on button "Job Category" at bounding box center [382, 113] width 68 height 14
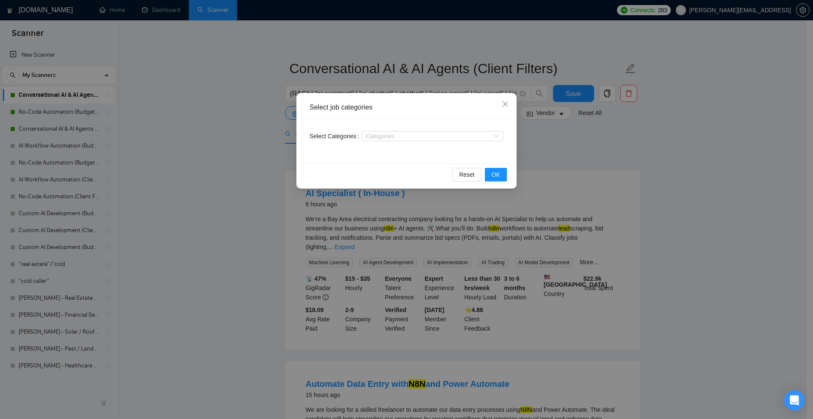
click at [611, 138] on div "Select job categories Select Categories Categories Reset OK" at bounding box center [406, 209] width 813 height 419
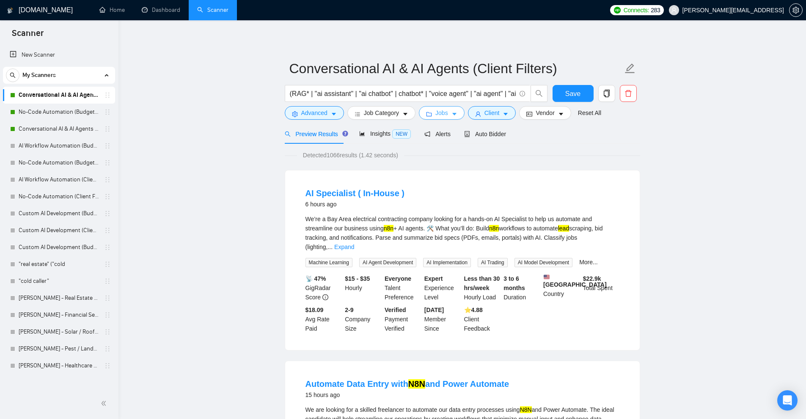
click at [452, 114] on icon "caret-down" at bounding box center [454, 114] width 4 height 3
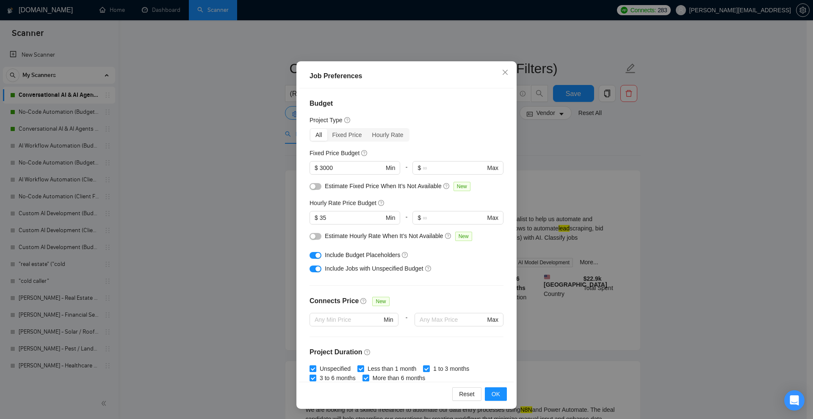
click at [557, 169] on div "Job Preferences Budget Project Type All Fixed Price Hourly Rate Fixed Price Bud…" at bounding box center [406, 209] width 813 height 419
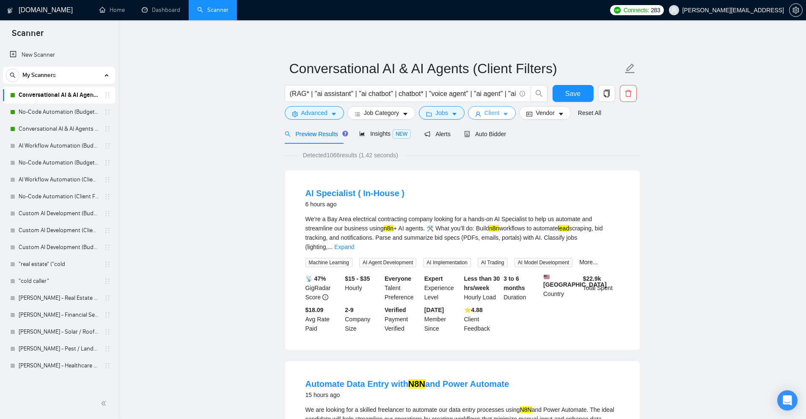
click at [480, 113] on button "Client" at bounding box center [492, 113] width 48 height 14
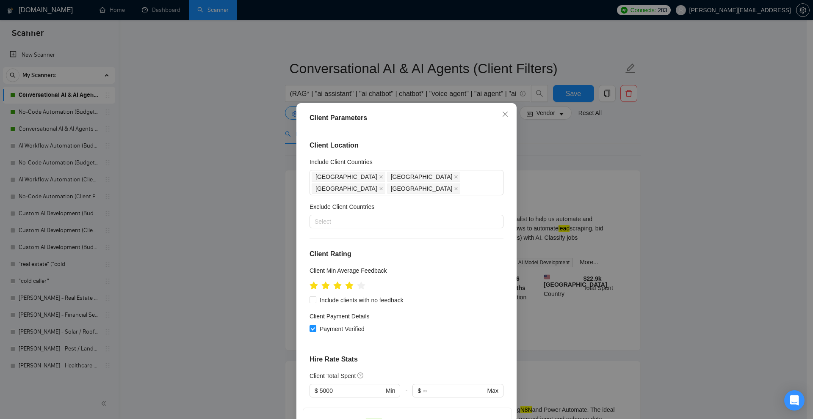
click at [557, 158] on div "Client Parameters Client Location Include Client Countries Australia New Zealan…" at bounding box center [406, 209] width 813 height 419
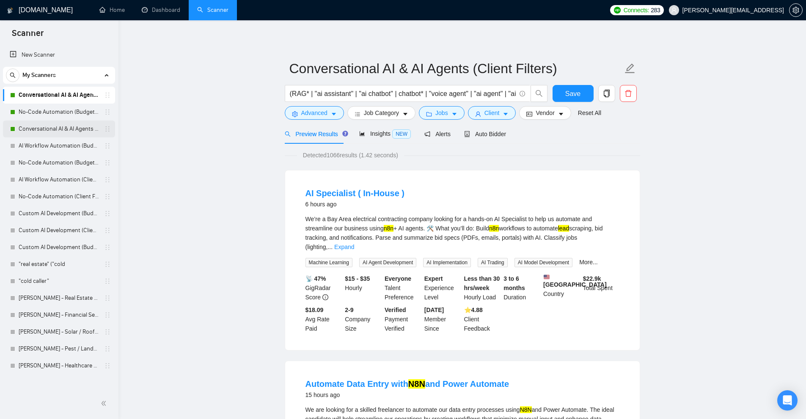
click at [54, 128] on link "Conversational AI & AI Agents (Budget Filters)" at bounding box center [59, 129] width 80 height 17
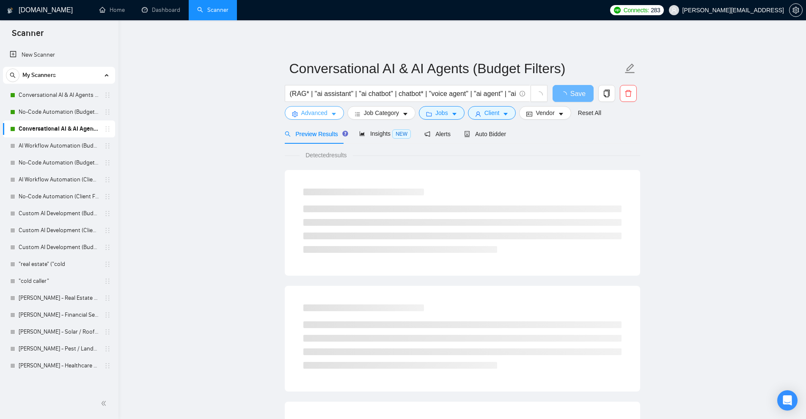
click at [327, 111] on span "Advanced" at bounding box center [314, 112] width 26 height 9
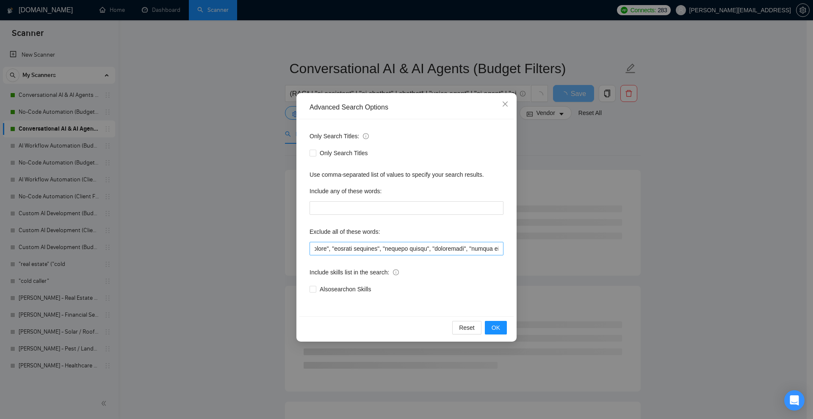
scroll to position [0, 1735]
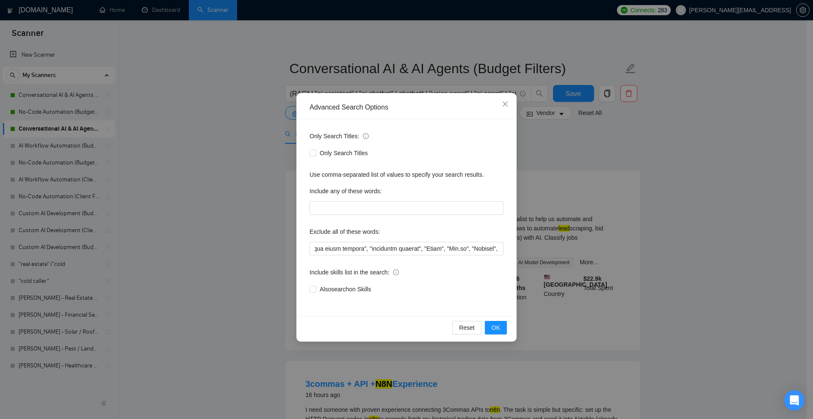
click at [638, 227] on div "Advanced Search Options Only Search Titles: Only Search Titles Use comma-separa…" at bounding box center [406, 209] width 813 height 419
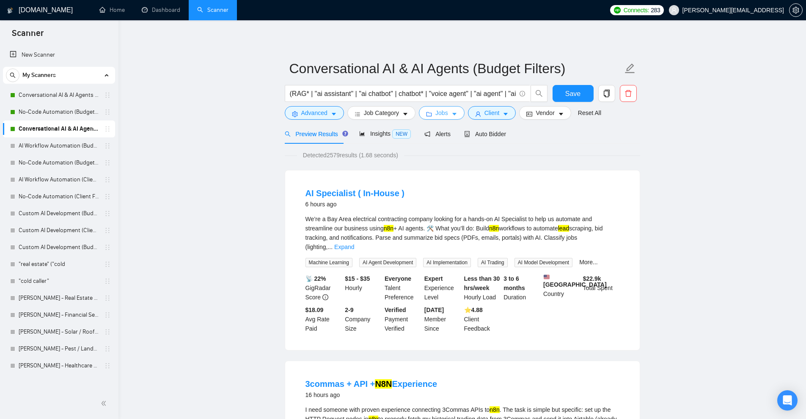
click at [436, 112] on span "Jobs" at bounding box center [442, 112] width 13 height 9
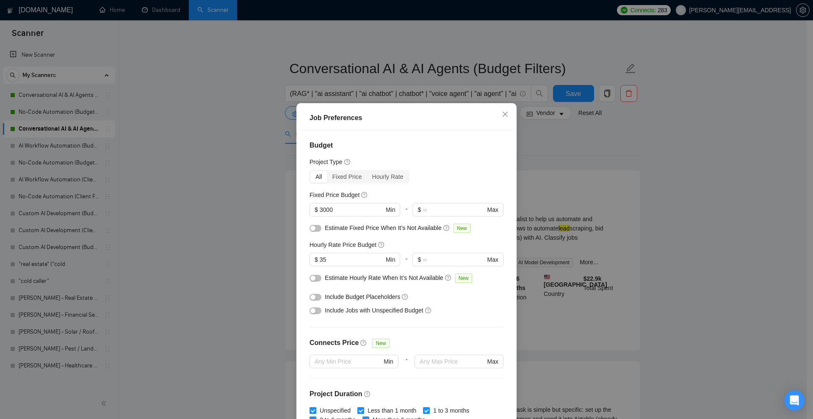
scroll to position [42, 0]
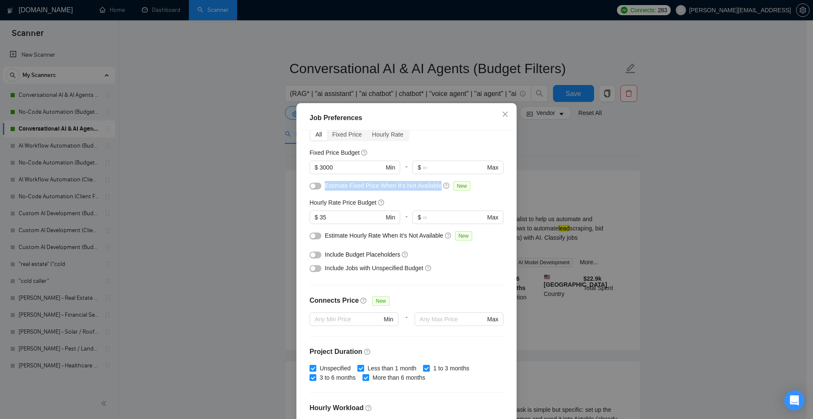
drag, startPoint x: 321, startPoint y: 186, endPoint x: 452, endPoint y: 185, distance: 131.6
click at [452, 185] on div "Estimate Fixed Price When It’s Not Available New" at bounding box center [406, 188] width 194 height 14
click at [476, 190] on div "Estimate Fixed Price When It’s Not Available New" at bounding box center [410, 186] width 170 height 10
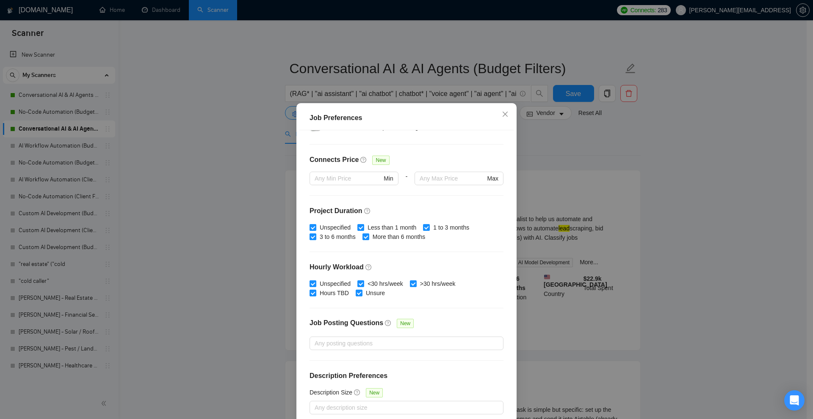
scroll to position [0, 0]
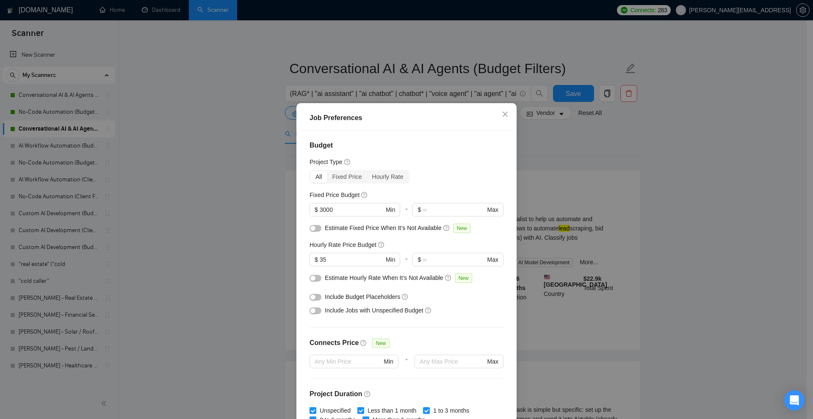
click at [548, 157] on div "Job Preferences Budget Project Type All Fixed Price Hourly Rate Fixed Price Bud…" at bounding box center [406, 209] width 813 height 419
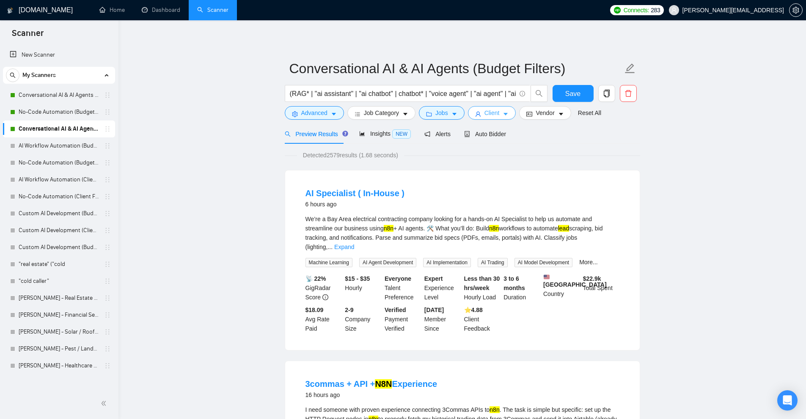
click at [492, 108] on button "Client" at bounding box center [492, 113] width 48 height 14
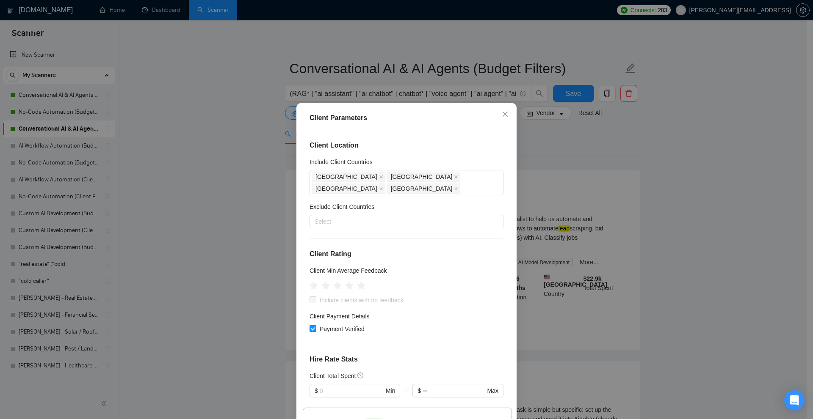
click at [530, 128] on div "Client Parameters Client Location Include Client Countries Australia New Zealan…" at bounding box center [406, 209] width 813 height 419
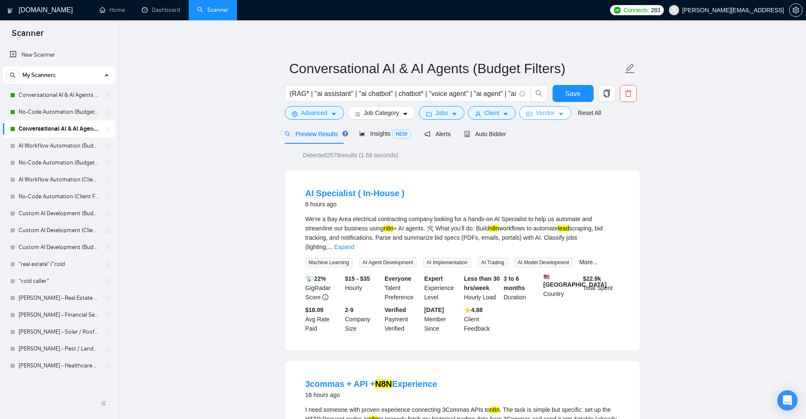
click at [536, 116] on span "Vendor" at bounding box center [545, 112] width 19 height 9
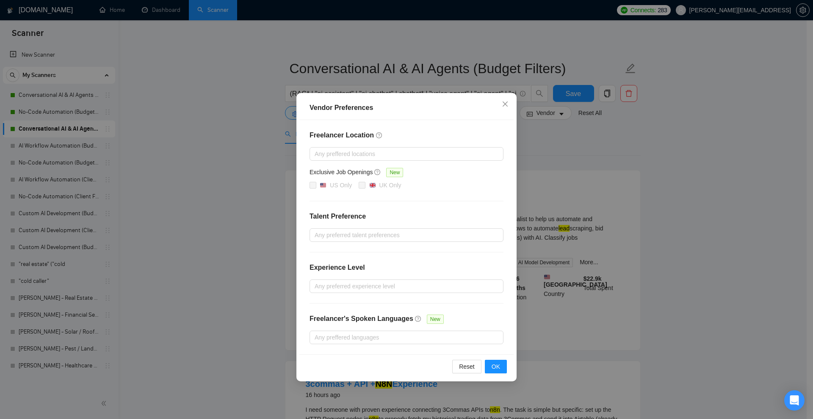
click at [373, 221] on div "Freelancer Location Any preffered locations Exclusive Job Openings New US Only …" at bounding box center [406, 237] width 214 height 235
click at [501, 105] on span "Close" at bounding box center [505, 104] width 23 height 23
